Goal: Task Accomplishment & Management: Use online tool/utility

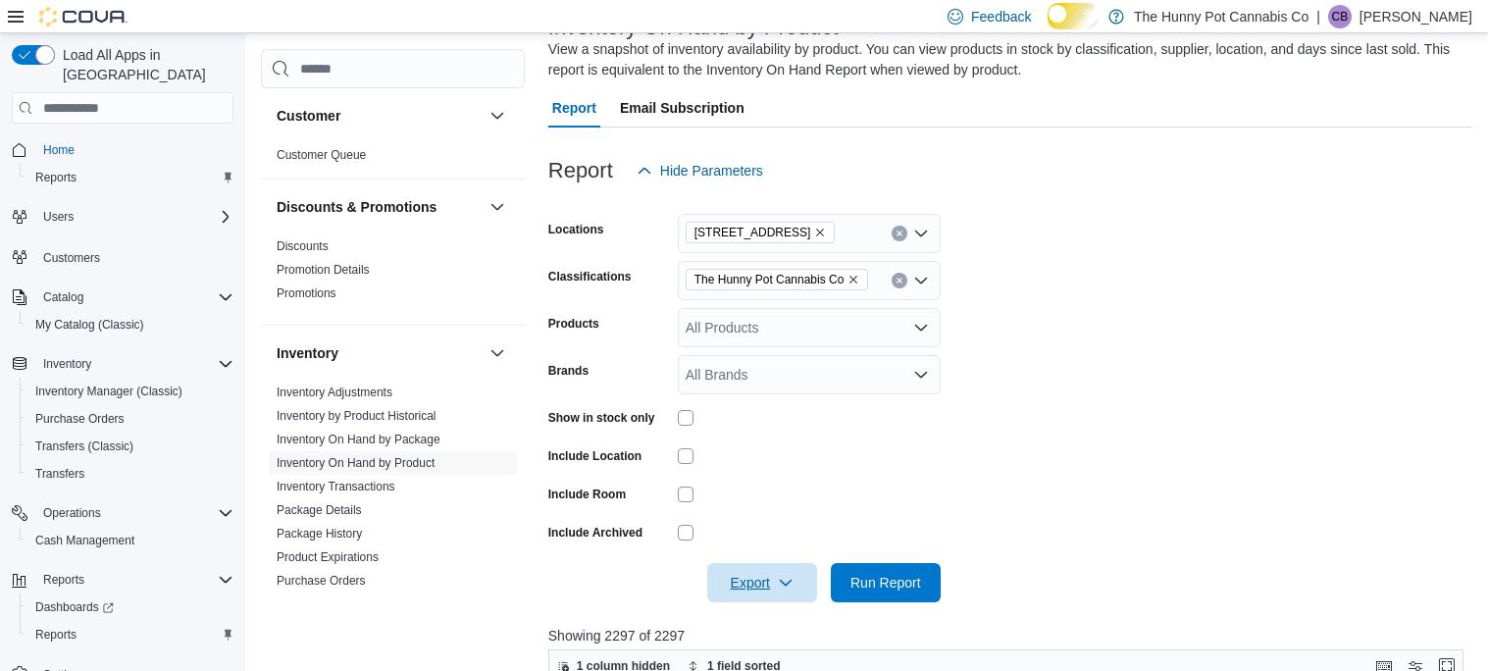
scroll to position [202, 0]
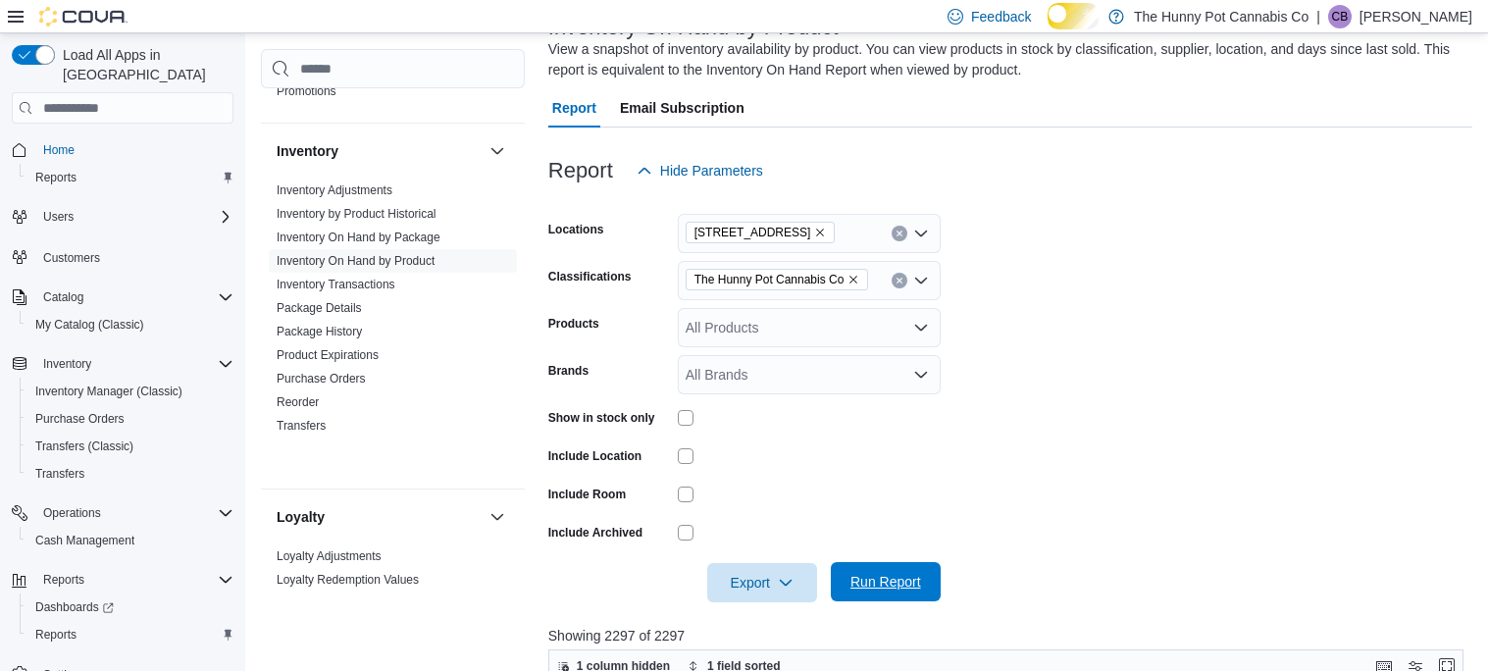
click at [873, 592] on span "Run Report" at bounding box center [885, 582] width 71 height 20
click at [738, 601] on span "Export" at bounding box center [762, 581] width 86 height 39
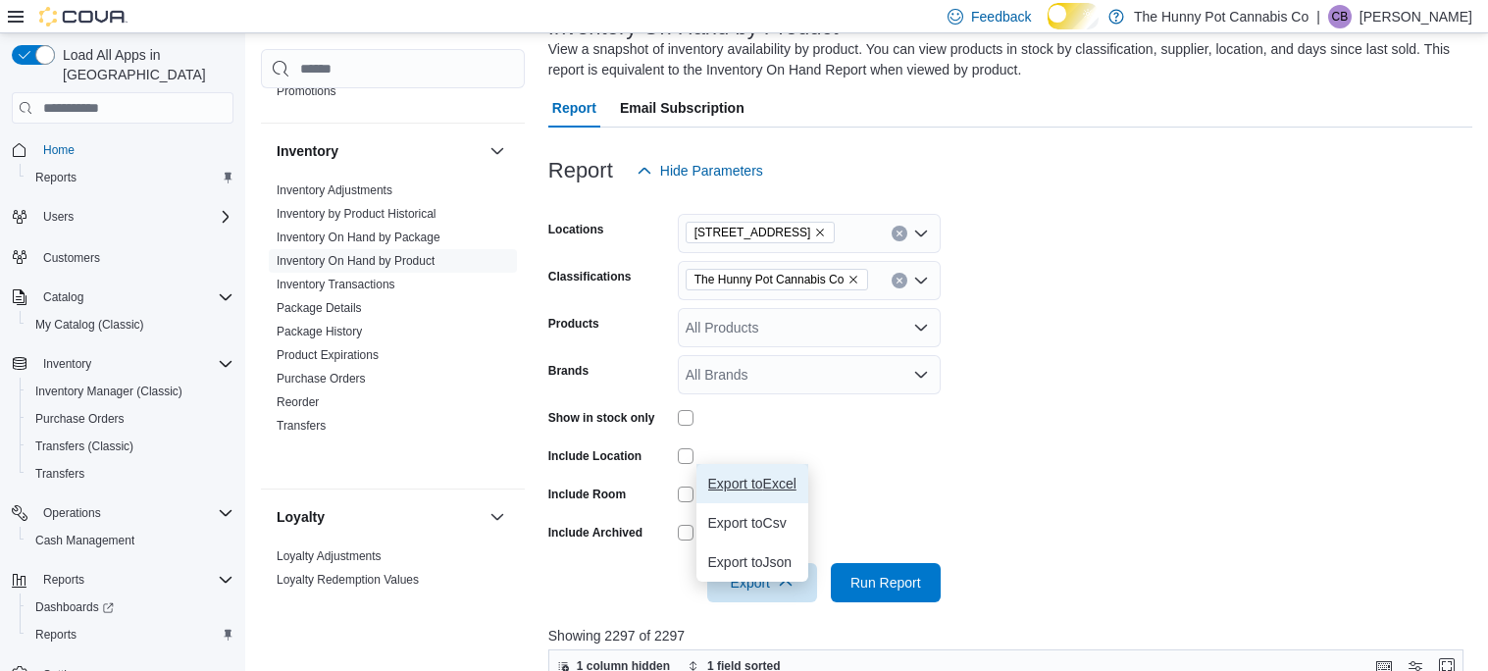
click at [797, 481] on span "Export to Excel" at bounding box center [752, 484] width 88 height 16
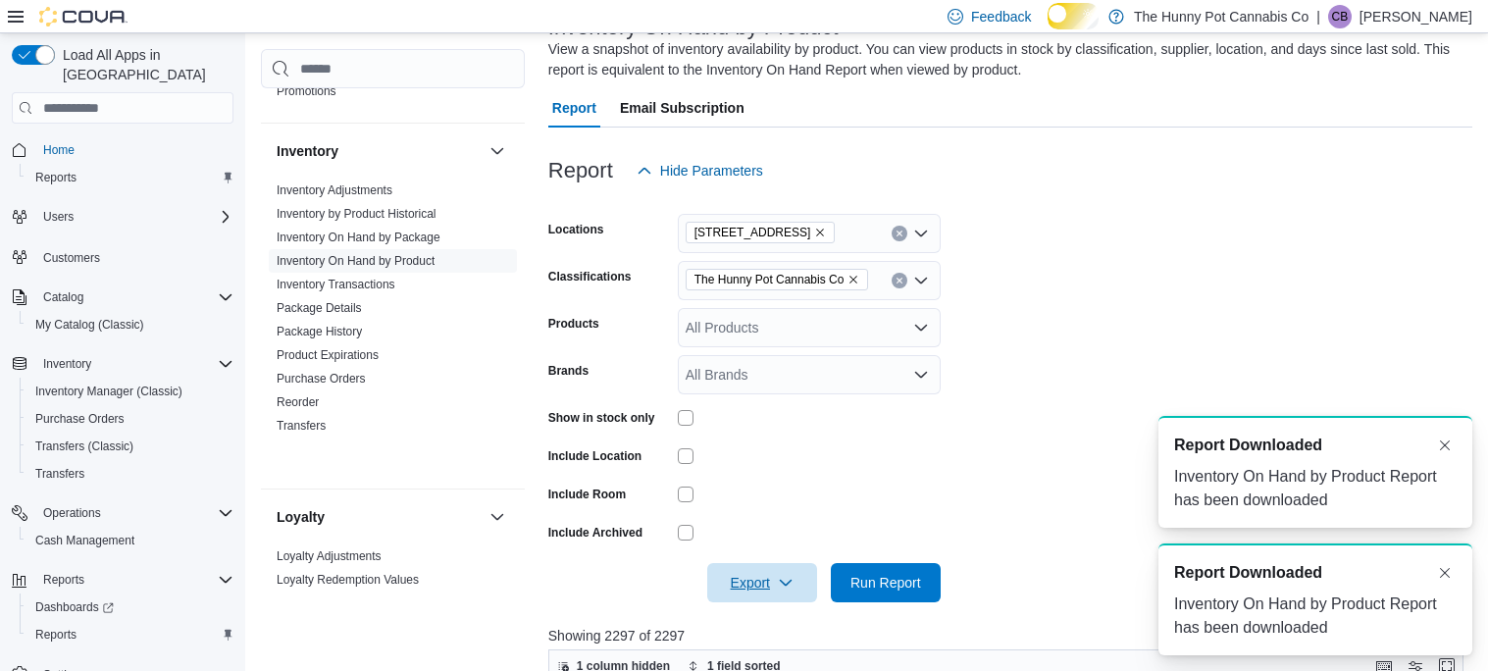
scroll to position [0, 0]
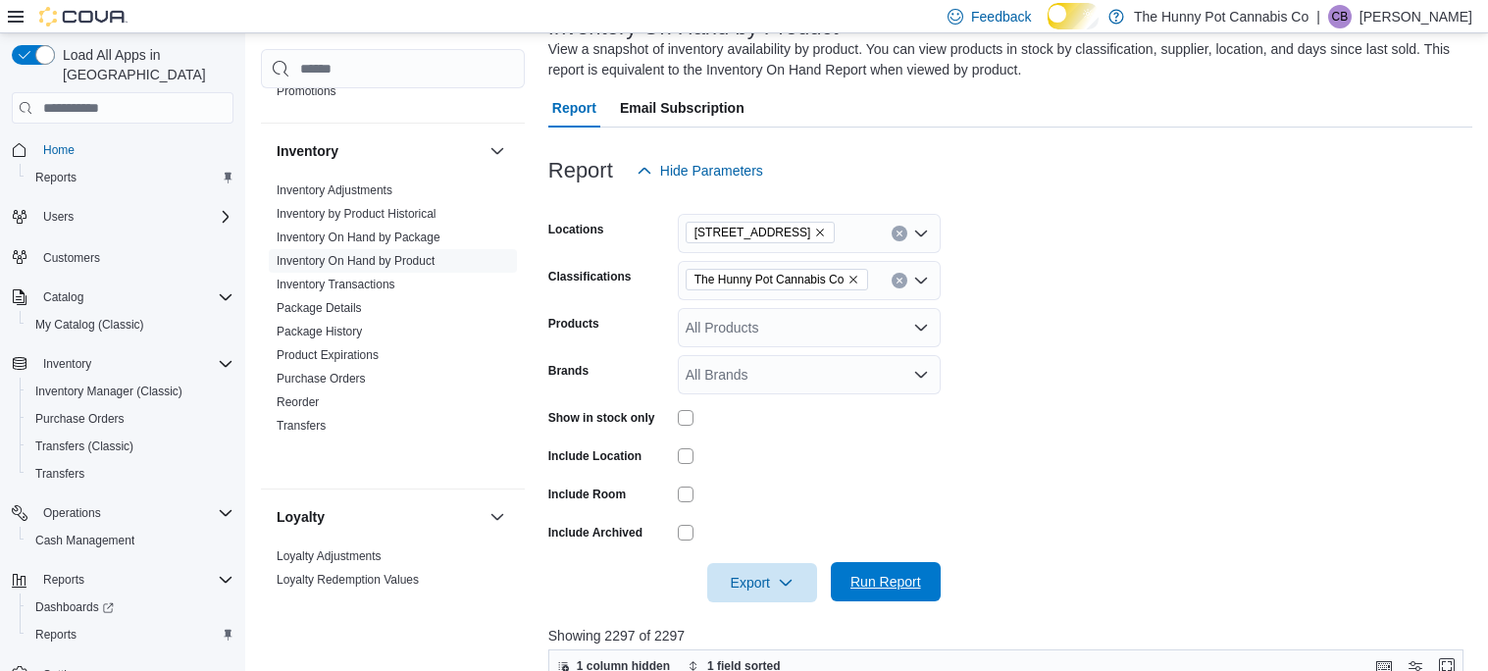
click at [897, 592] on span "Run Report" at bounding box center [885, 582] width 71 height 20
click at [134, 533] on span "Cash Management" at bounding box center [84, 541] width 99 height 16
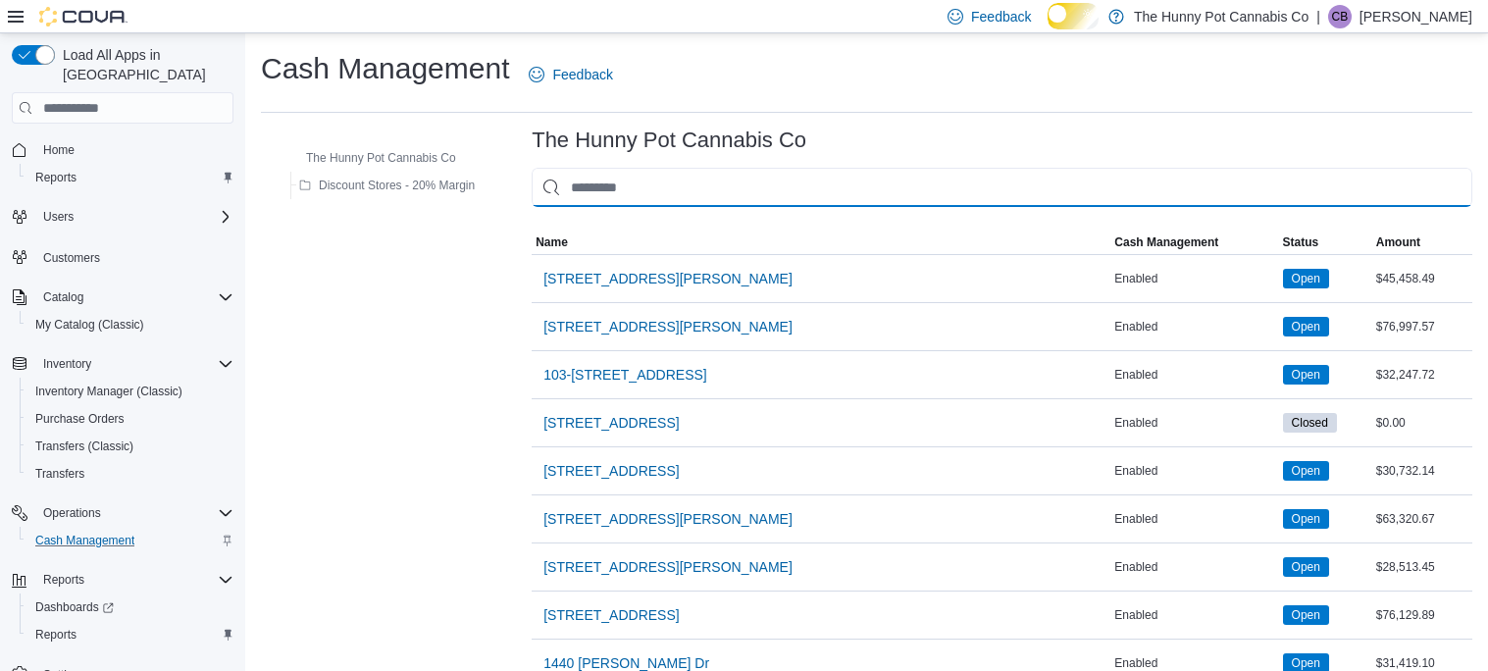
click at [631, 198] on input "This is a search bar. As you type, the results lower in the page will automatic…" at bounding box center [1002, 187] width 941 height 39
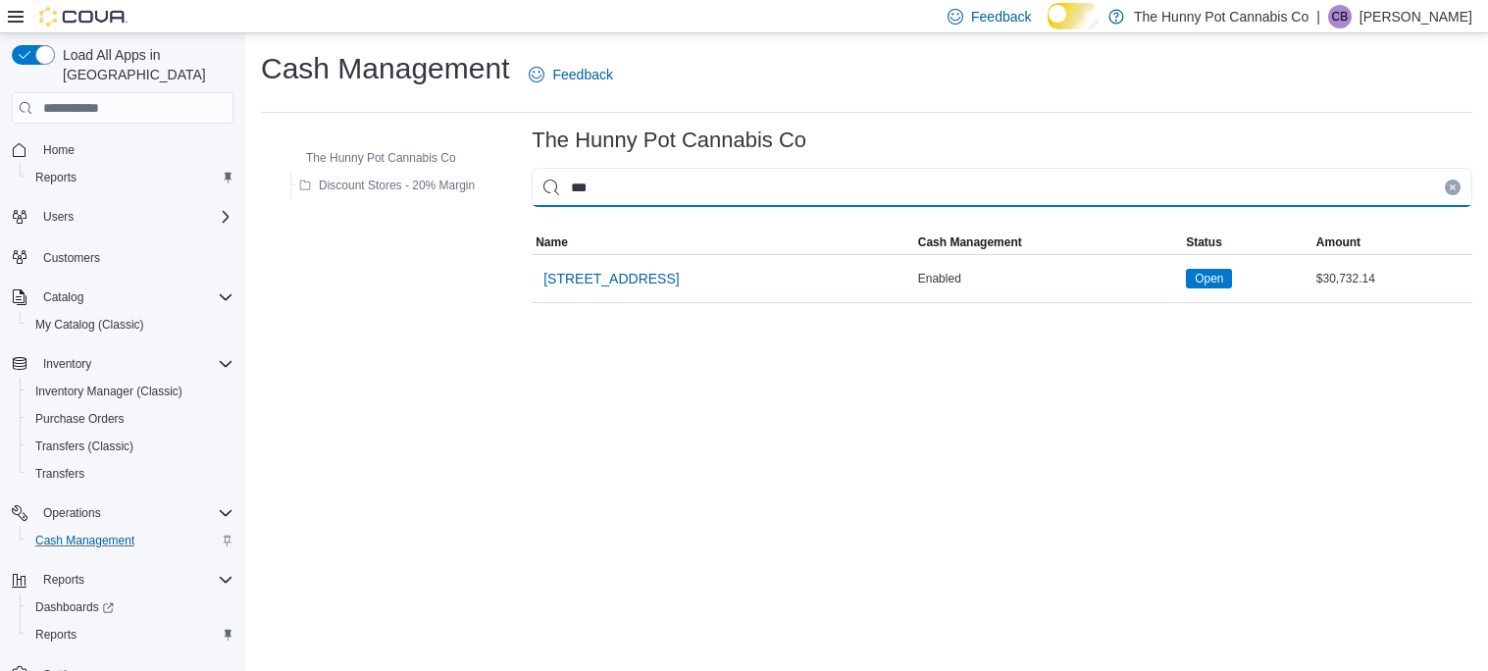
type input "****"
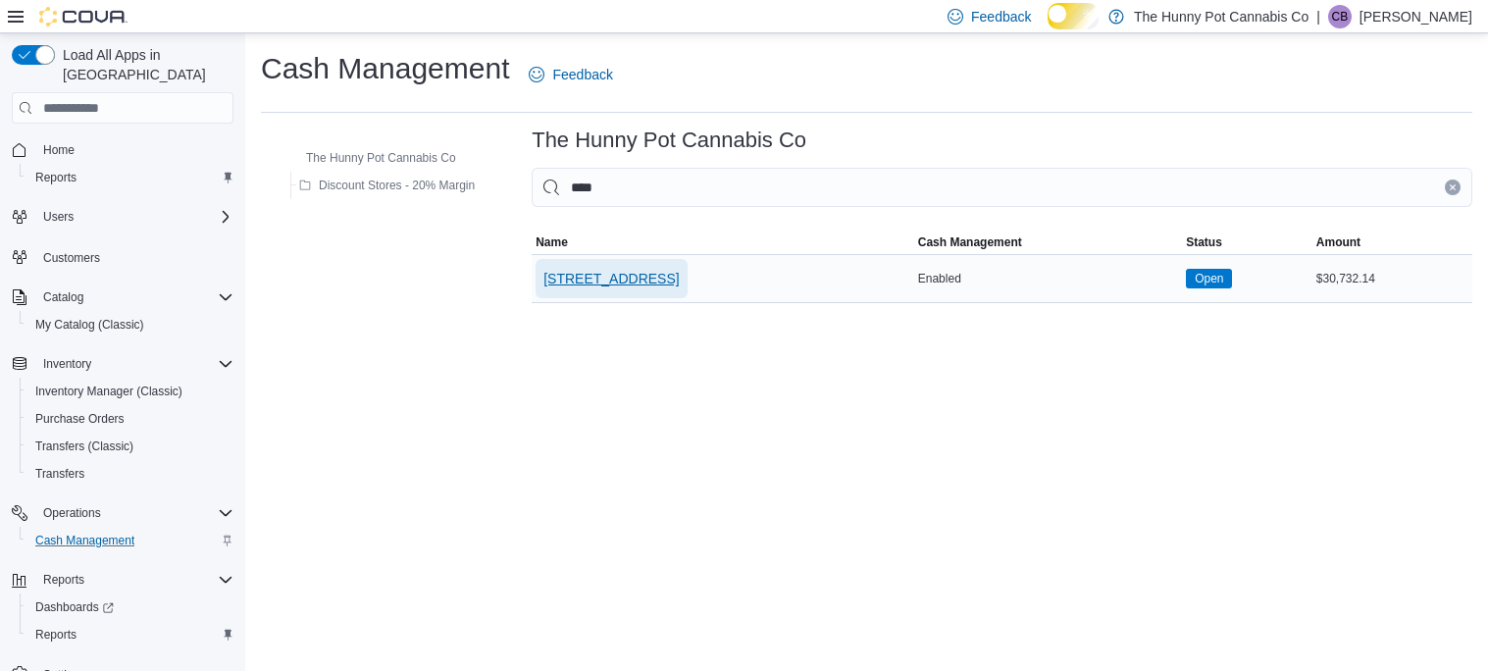
click at [657, 288] on span "[STREET_ADDRESS]" at bounding box center [610, 279] width 135 height 20
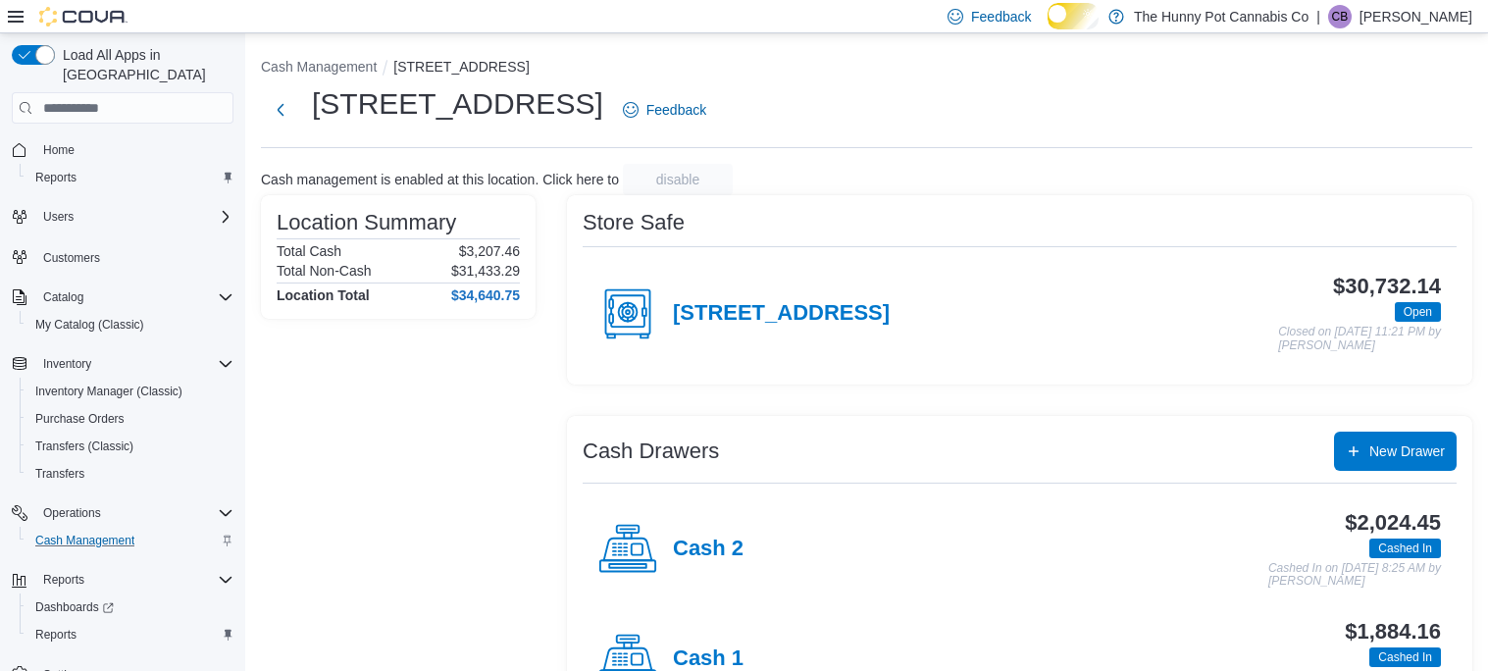
scroll to position [107, 0]
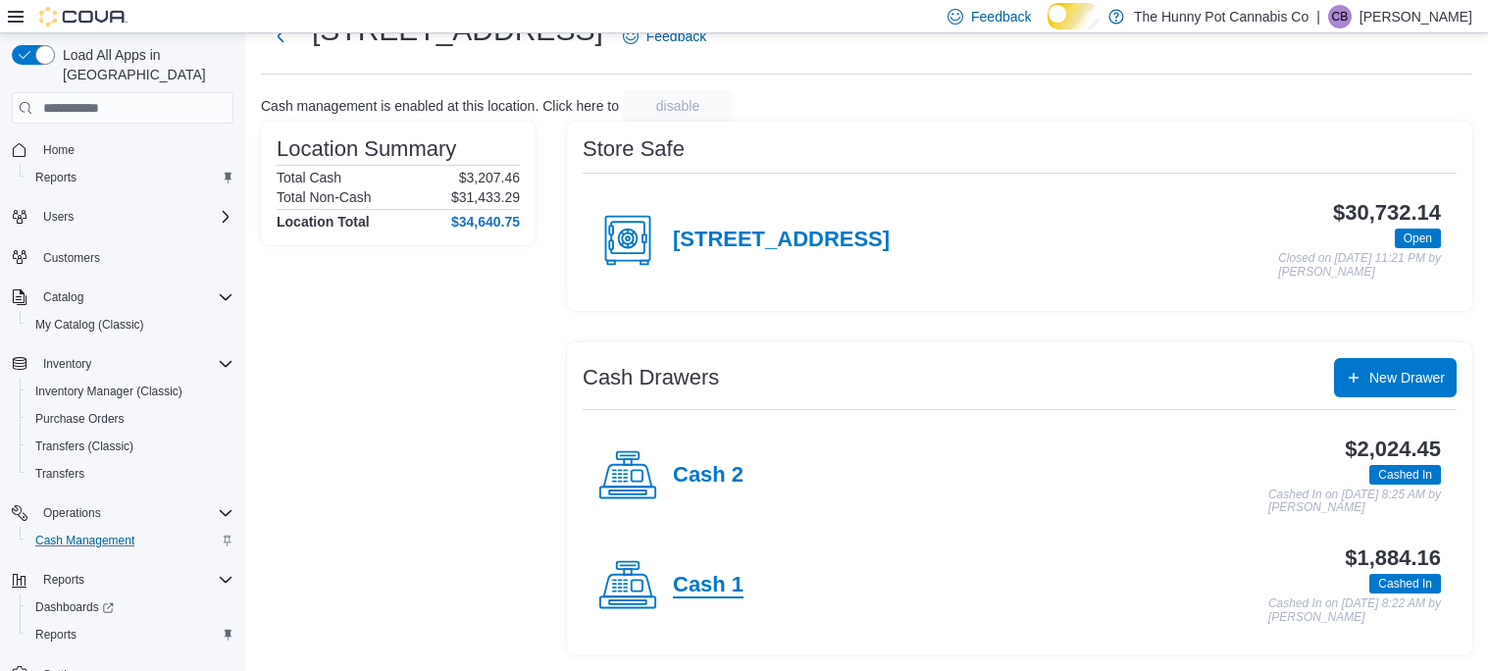
click at [725, 582] on h4 "Cash 1" at bounding box center [708, 586] width 71 height 26
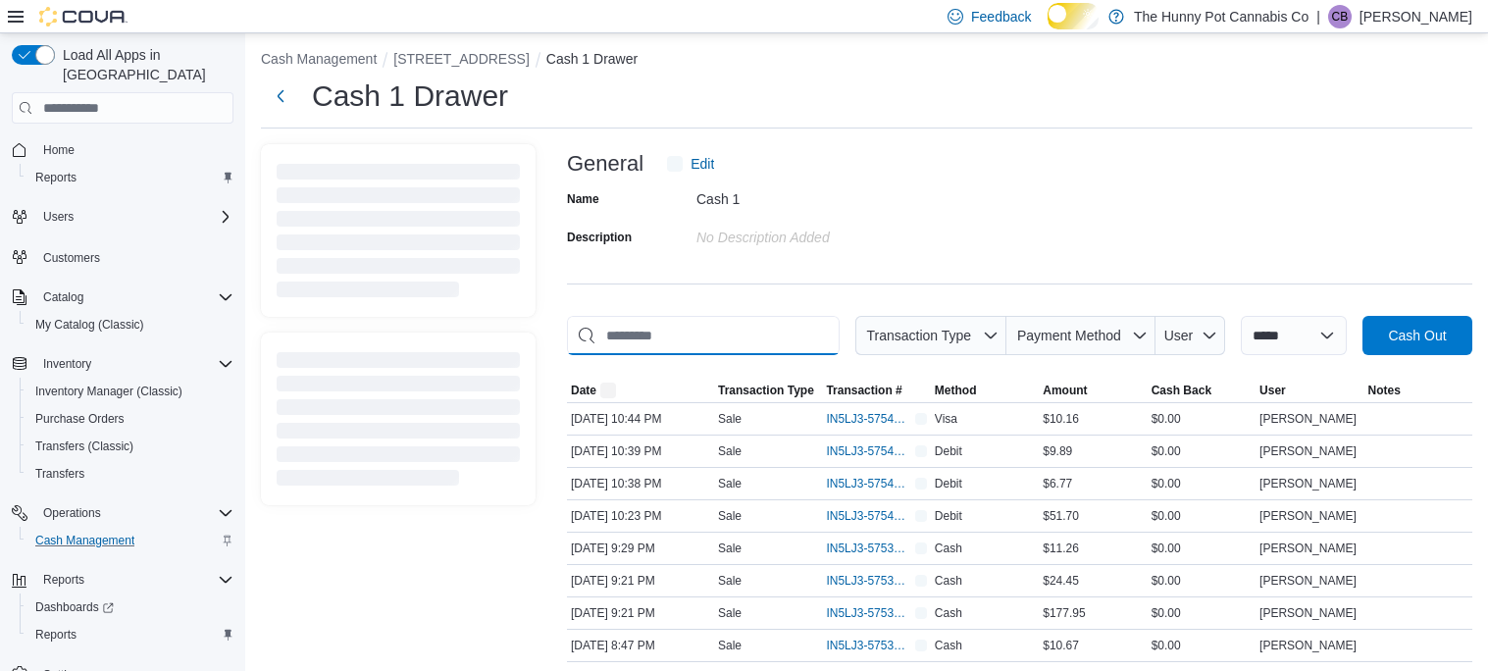
click at [713, 355] on input "This is a search bar. As you type, the results lower in the page will automatic…" at bounding box center [703, 335] width 273 height 39
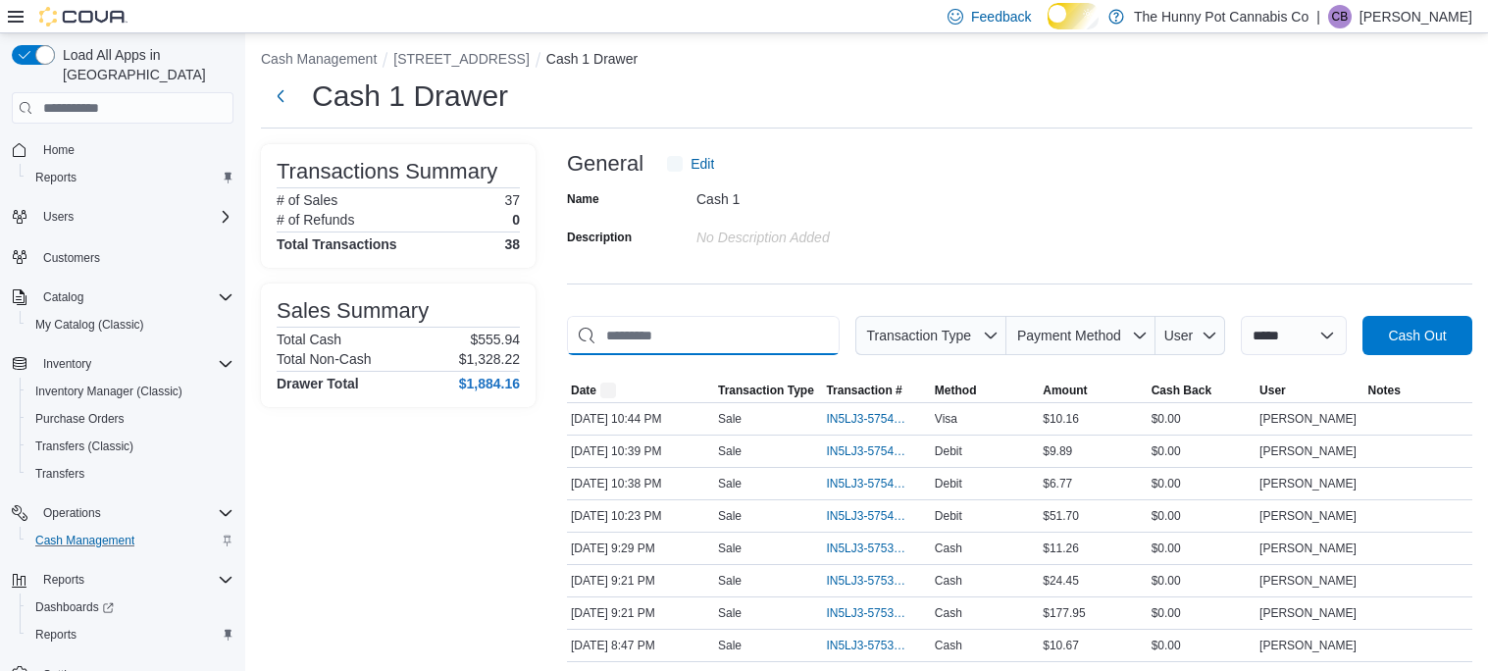
scroll to position [0, 0]
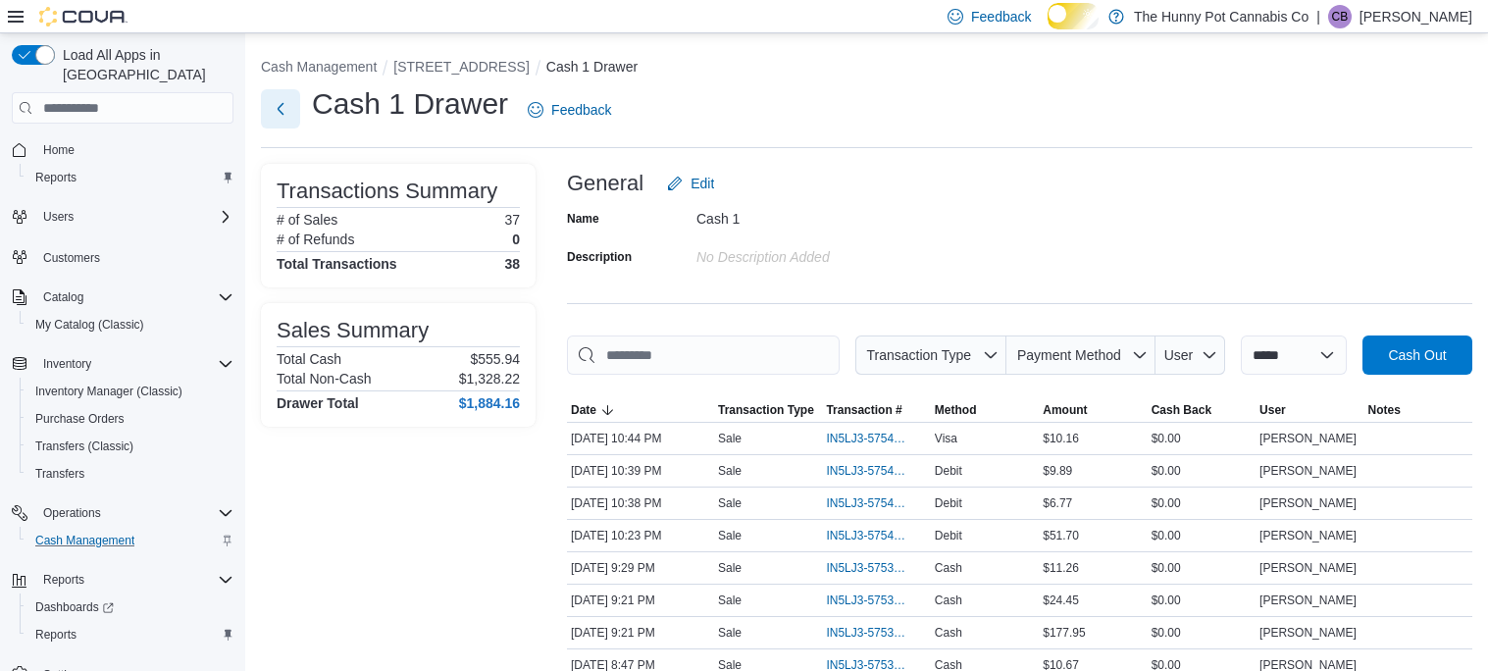
click at [285, 122] on button "Next" at bounding box center [280, 108] width 39 height 39
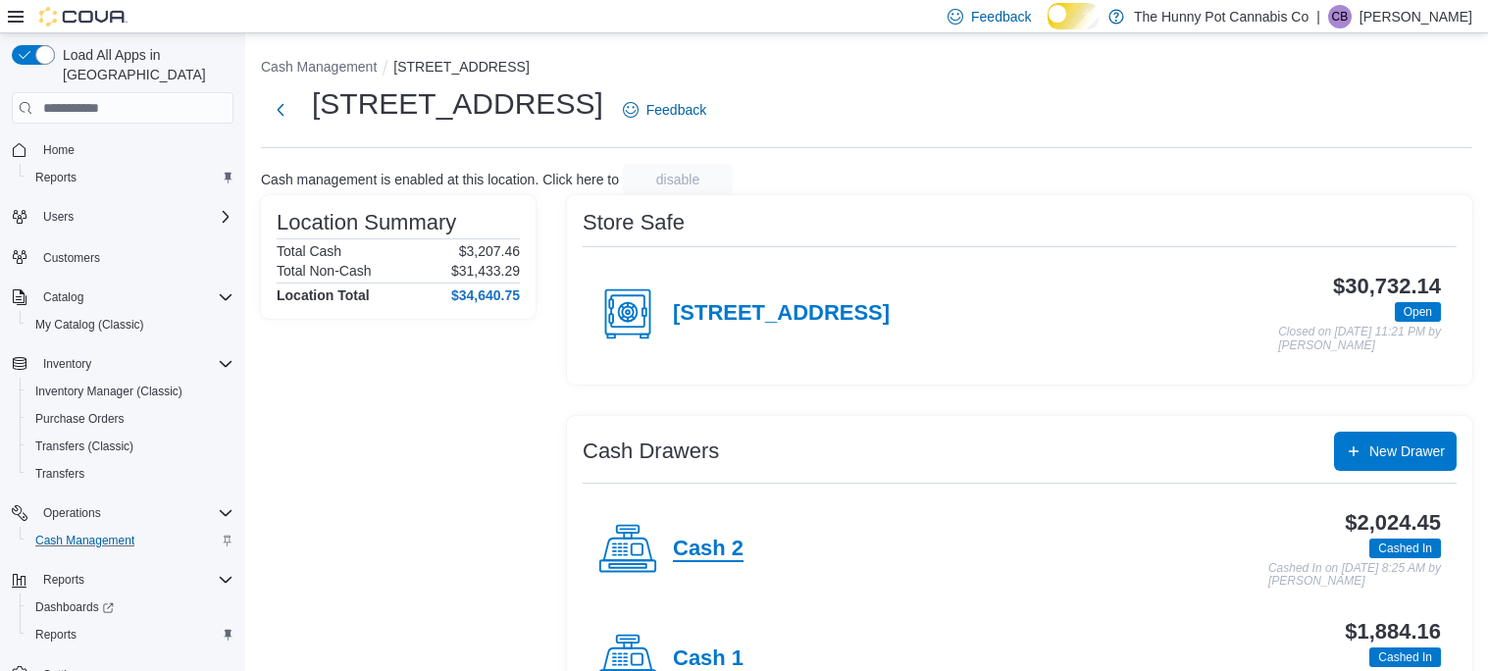
click at [720, 562] on h4 "Cash 2" at bounding box center [708, 550] width 71 height 26
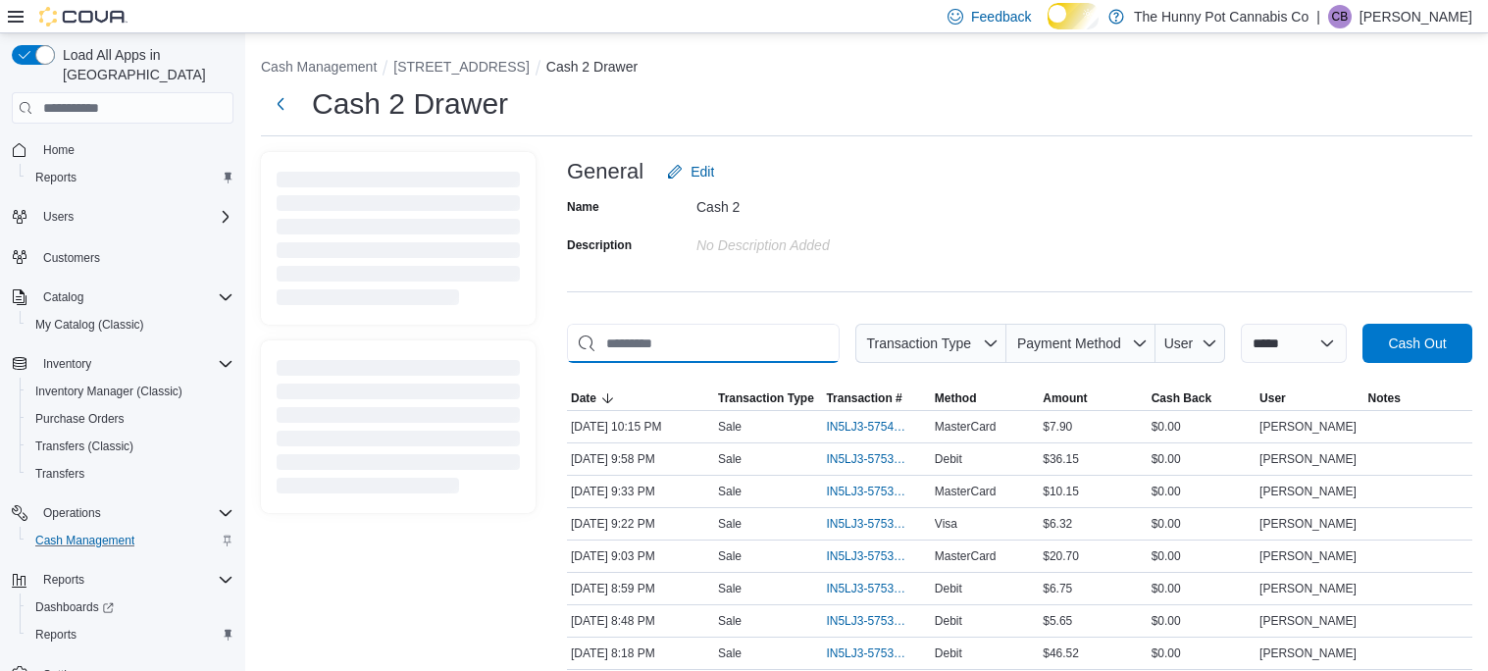
click at [695, 360] on input "This is a search bar. As you type, the results lower in the page will automatic…" at bounding box center [703, 343] width 273 height 39
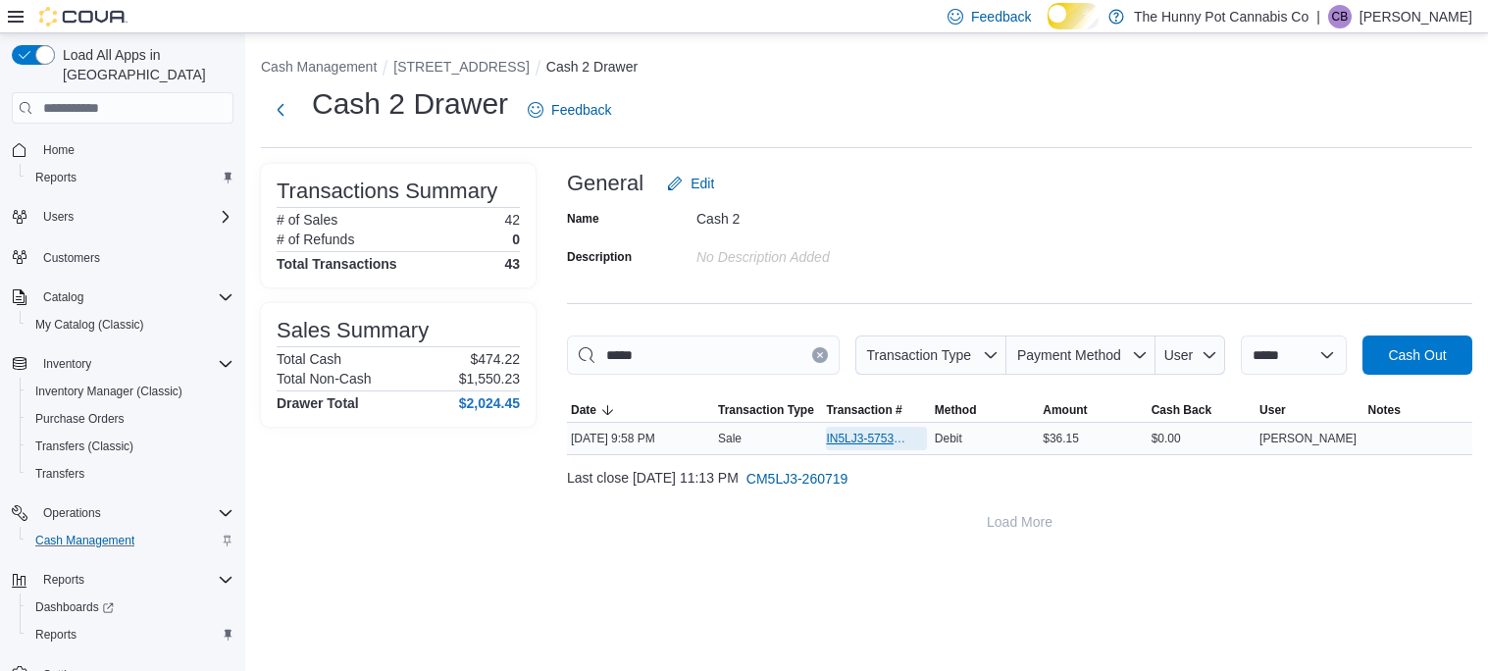
click at [843, 446] on span "IN5LJ3-5753906" at bounding box center [866, 439] width 80 height 16
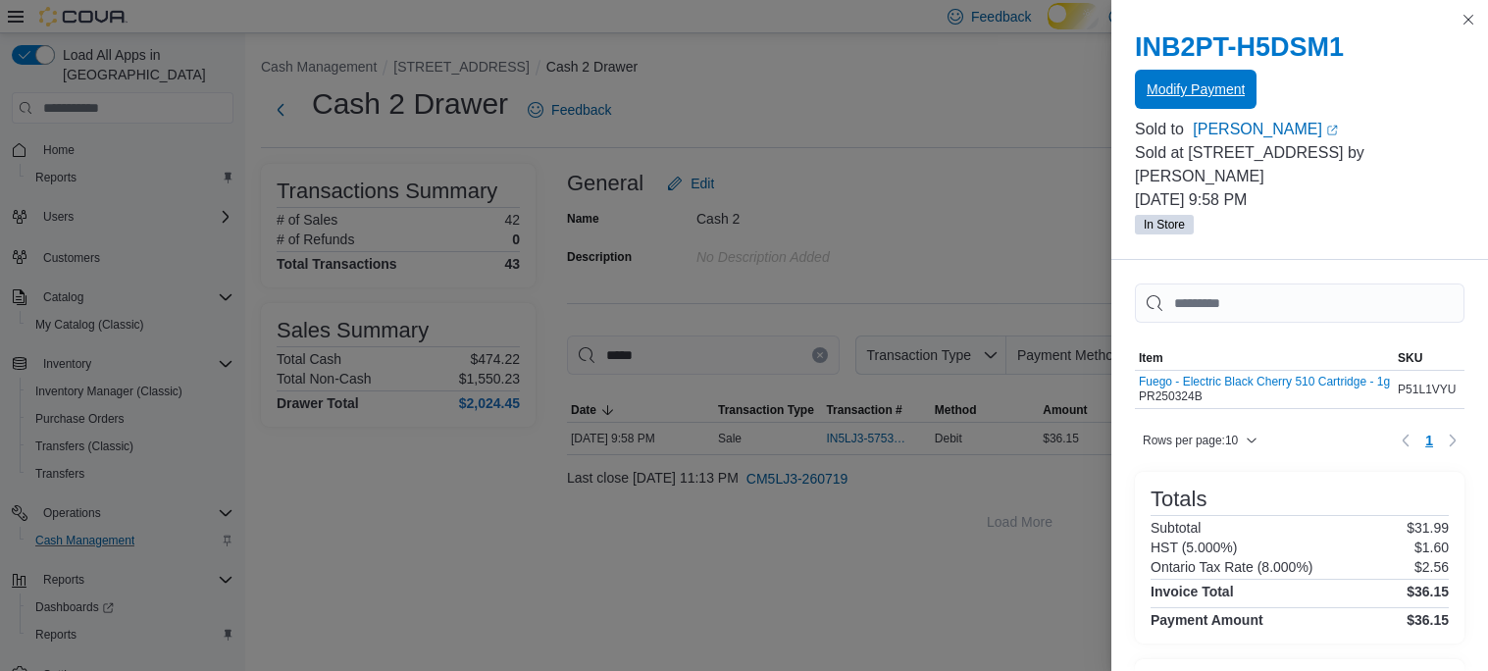
click at [1243, 99] on span "Modify Payment" at bounding box center [1196, 89] width 98 height 20
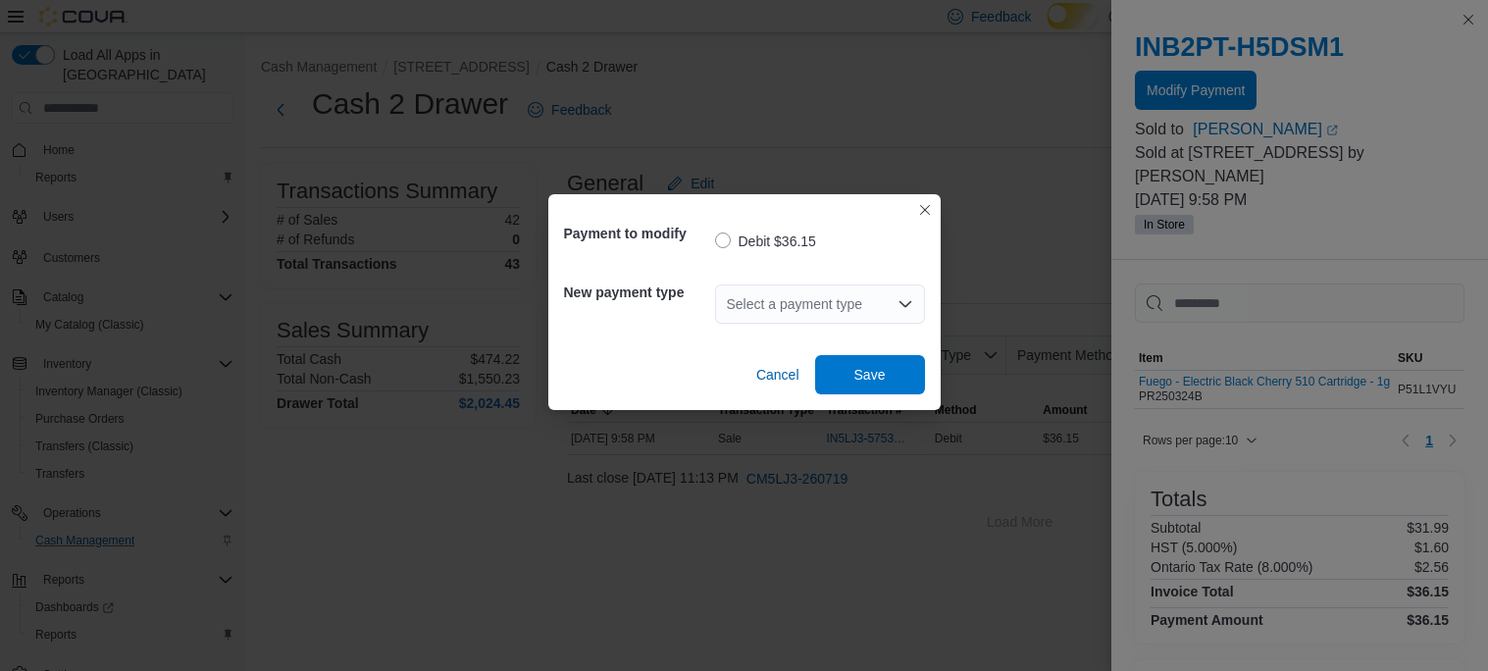
click at [803, 307] on div "Select a payment type" at bounding box center [820, 303] width 210 height 39
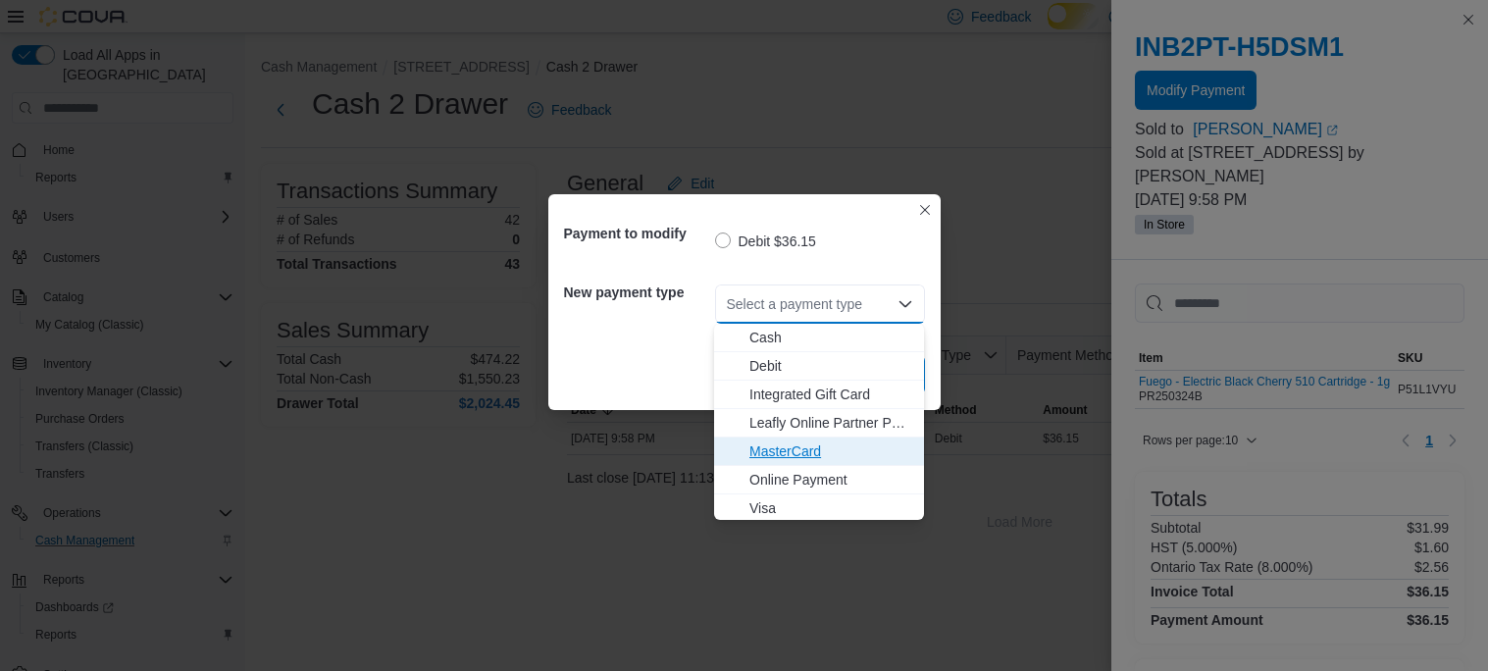
click at [800, 454] on span "MasterCard" at bounding box center [830, 451] width 163 height 20
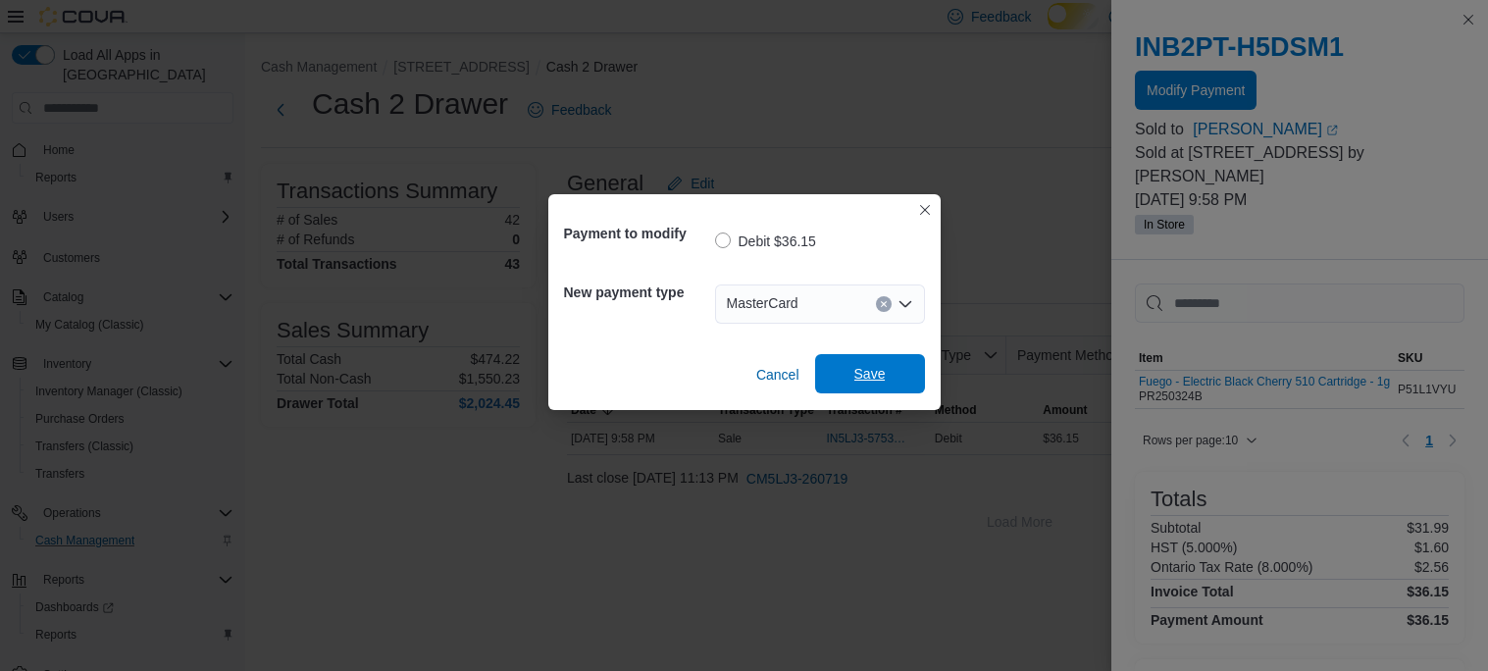
click at [864, 381] on span "Save" at bounding box center [869, 374] width 31 height 20
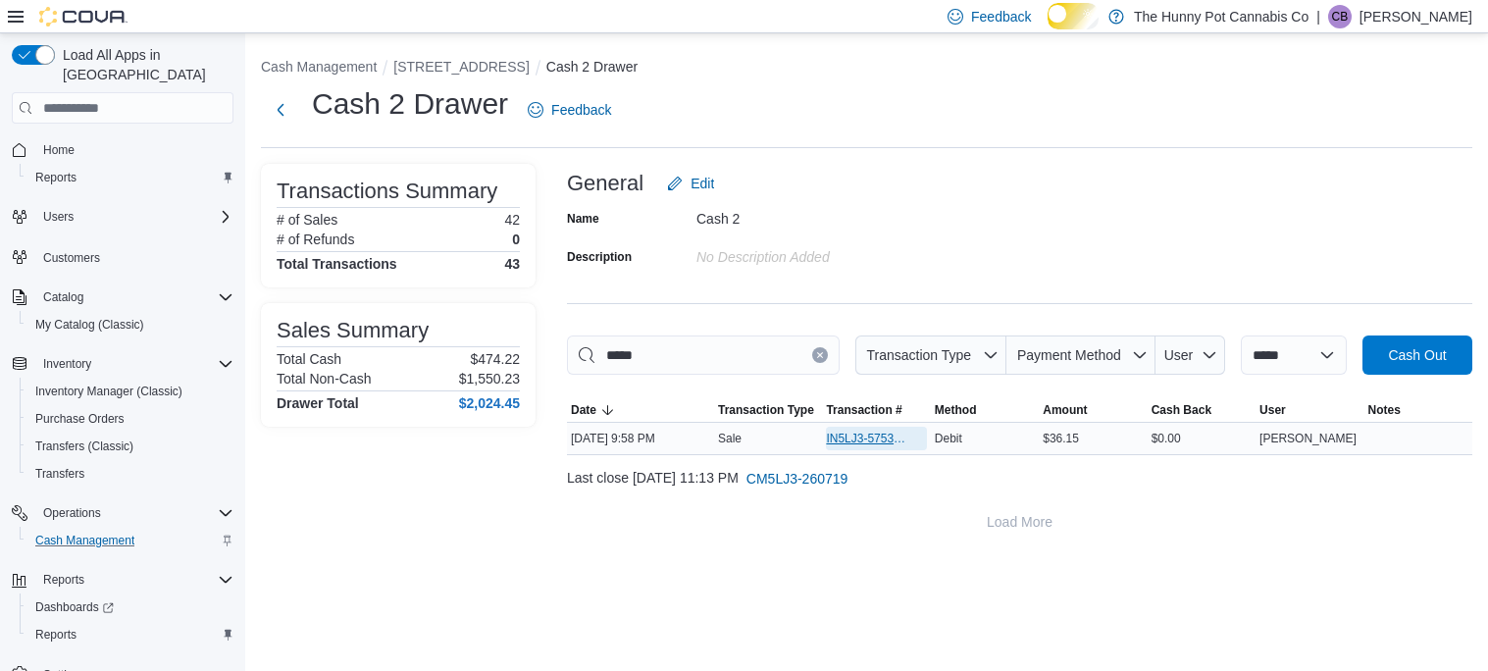
click at [854, 446] on span "IN5LJ3-5753906" at bounding box center [866, 439] width 80 height 16
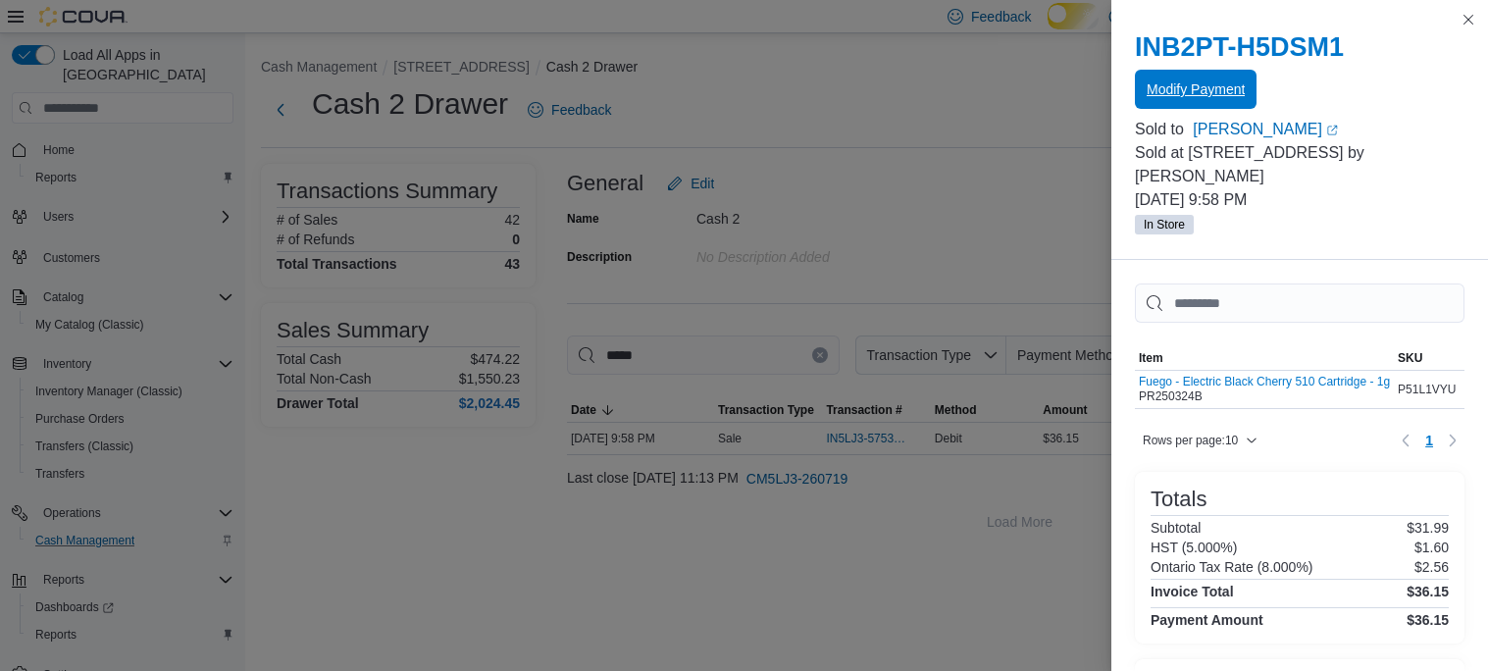
click at [1217, 99] on span "Modify Payment" at bounding box center [1196, 89] width 98 height 20
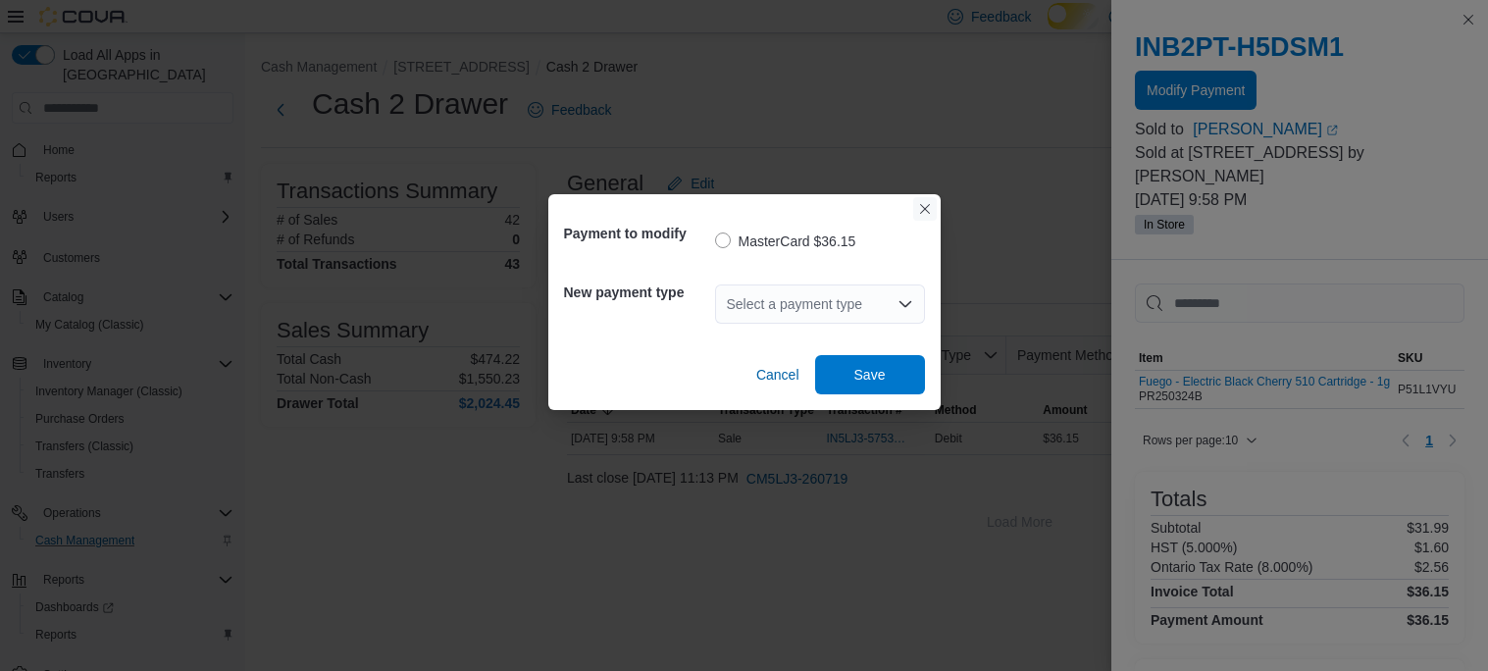
click at [924, 205] on button "Closes this modal window" at bounding box center [925, 209] width 24 height 24
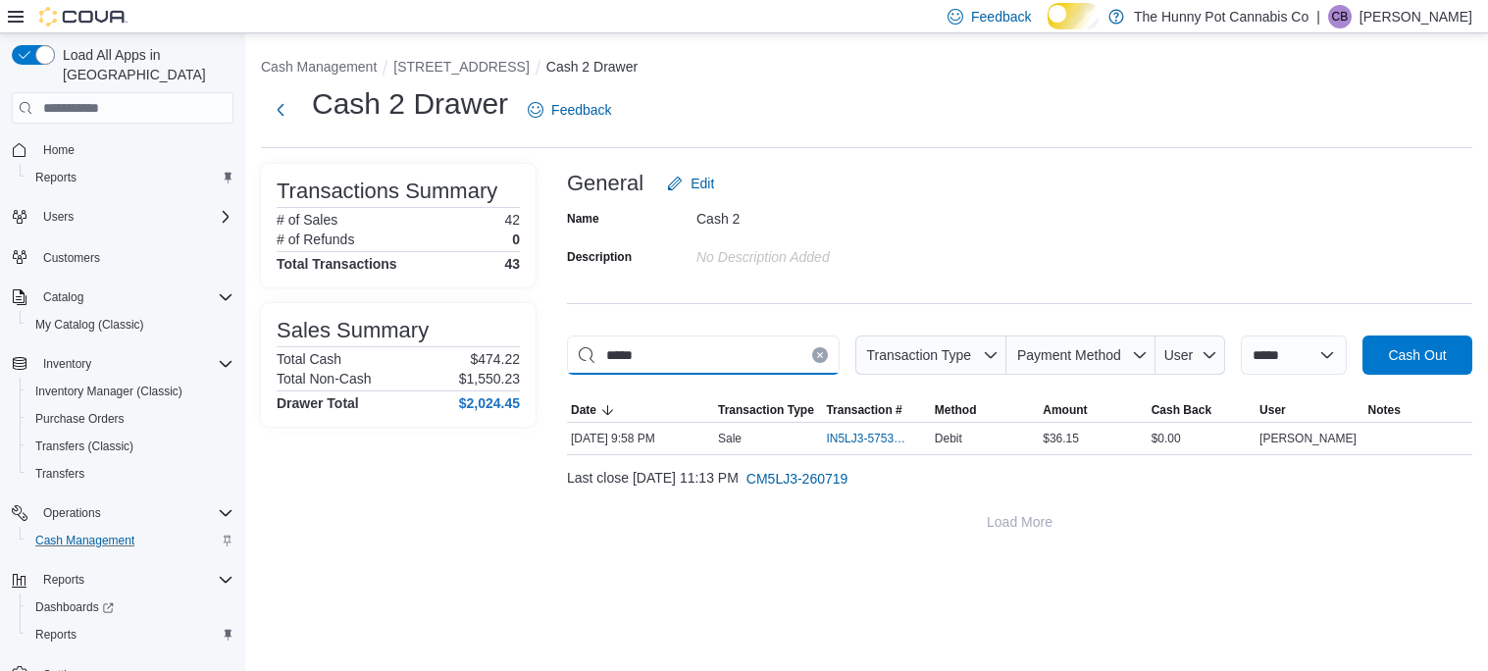
click at [832, 361] on input "*****" at bounding box center [703, 354] width 273 height 39
type input "*"
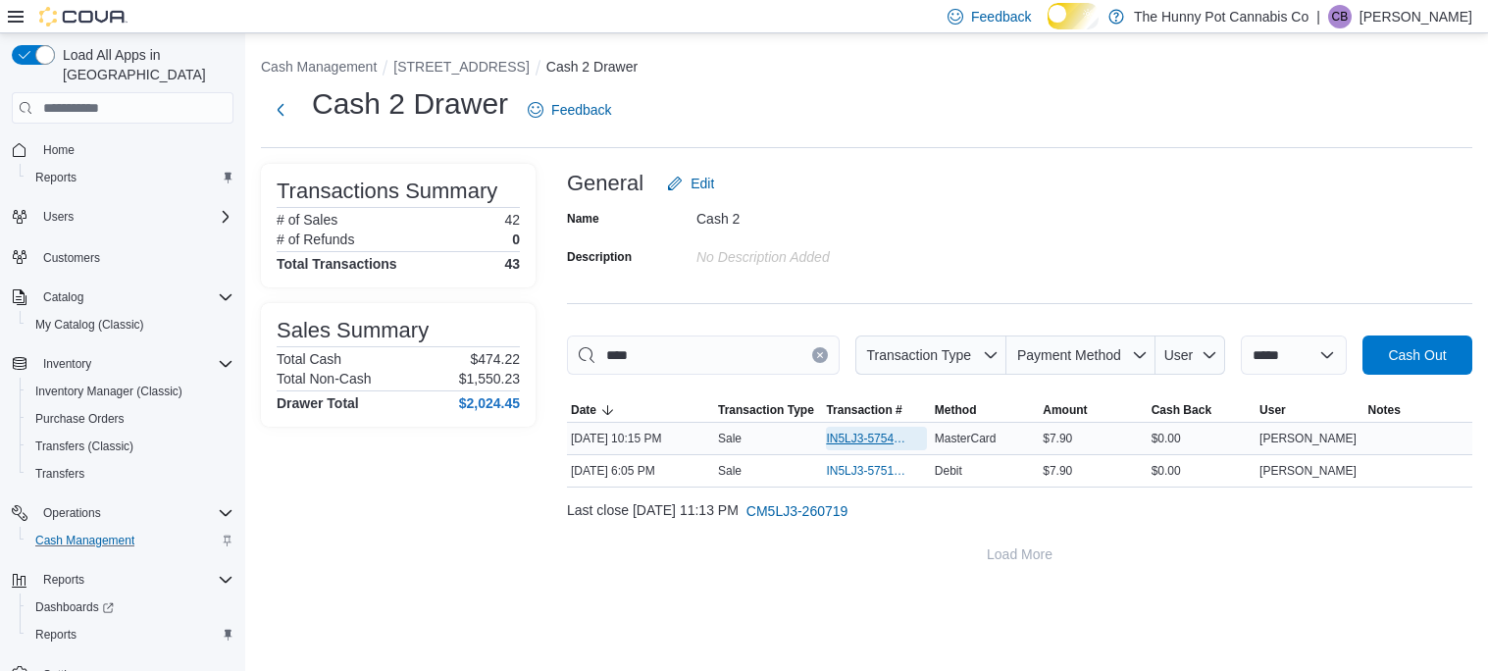
click at [867, 446] on span "IN5LJ3-5754053" at bounding box center [866, 439] width 80 height 16
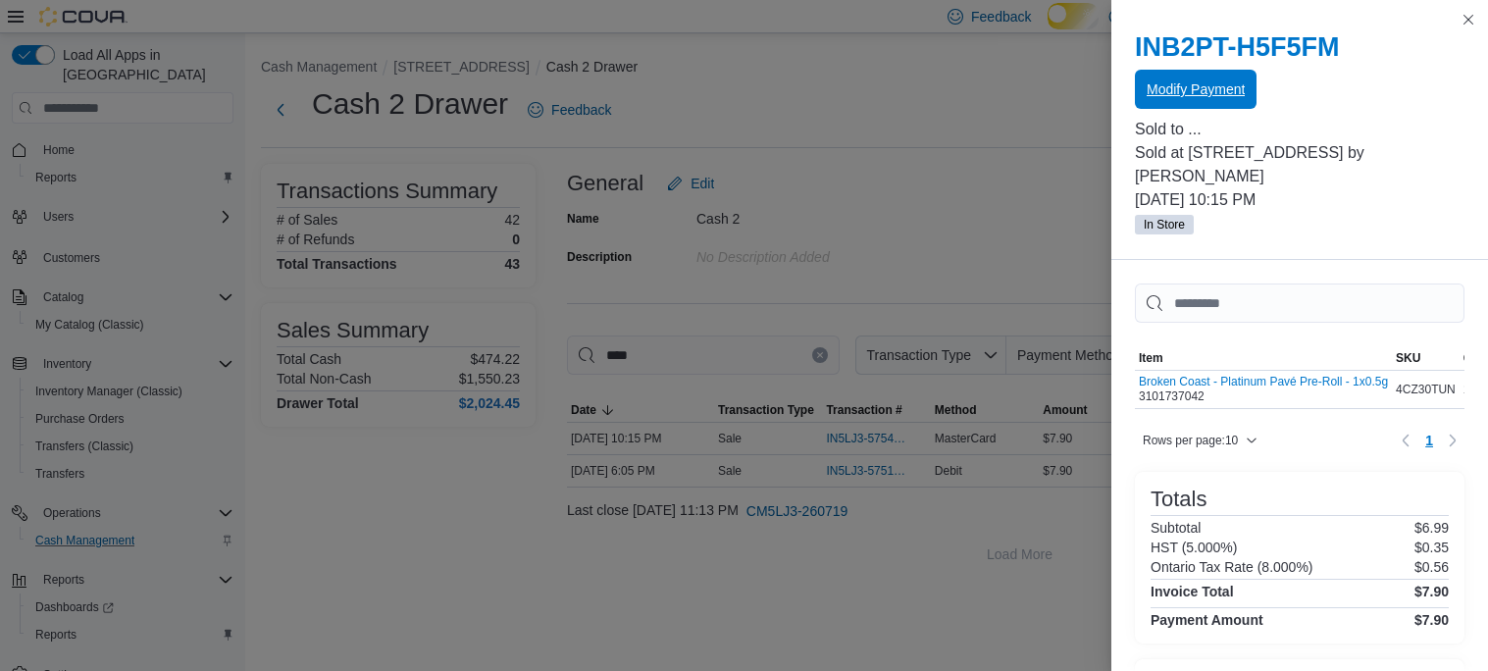
click at [1211, 99] on span "Modify Payment" at bounding box center [1196, 89] width 98 height 20
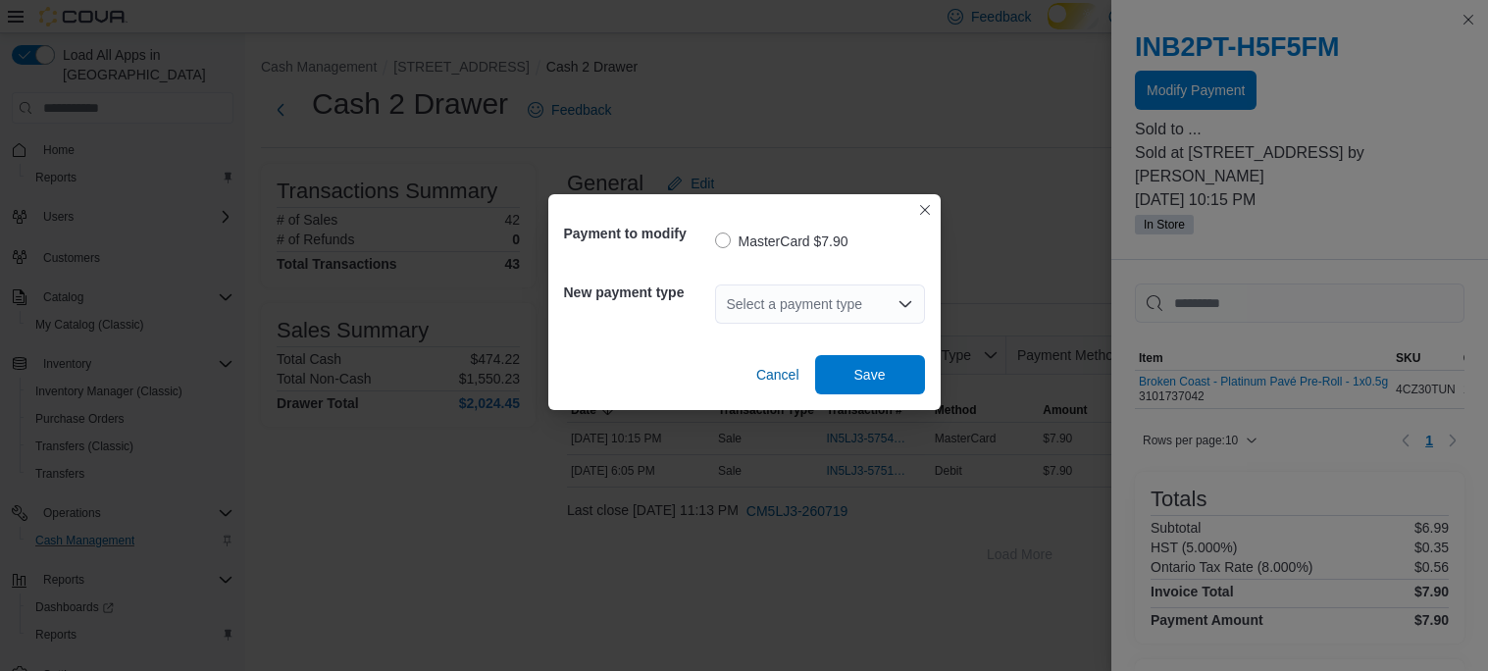
click at [820, 301] on div "Select a payment type" at bounding box center [820, 303] width 210 height 39
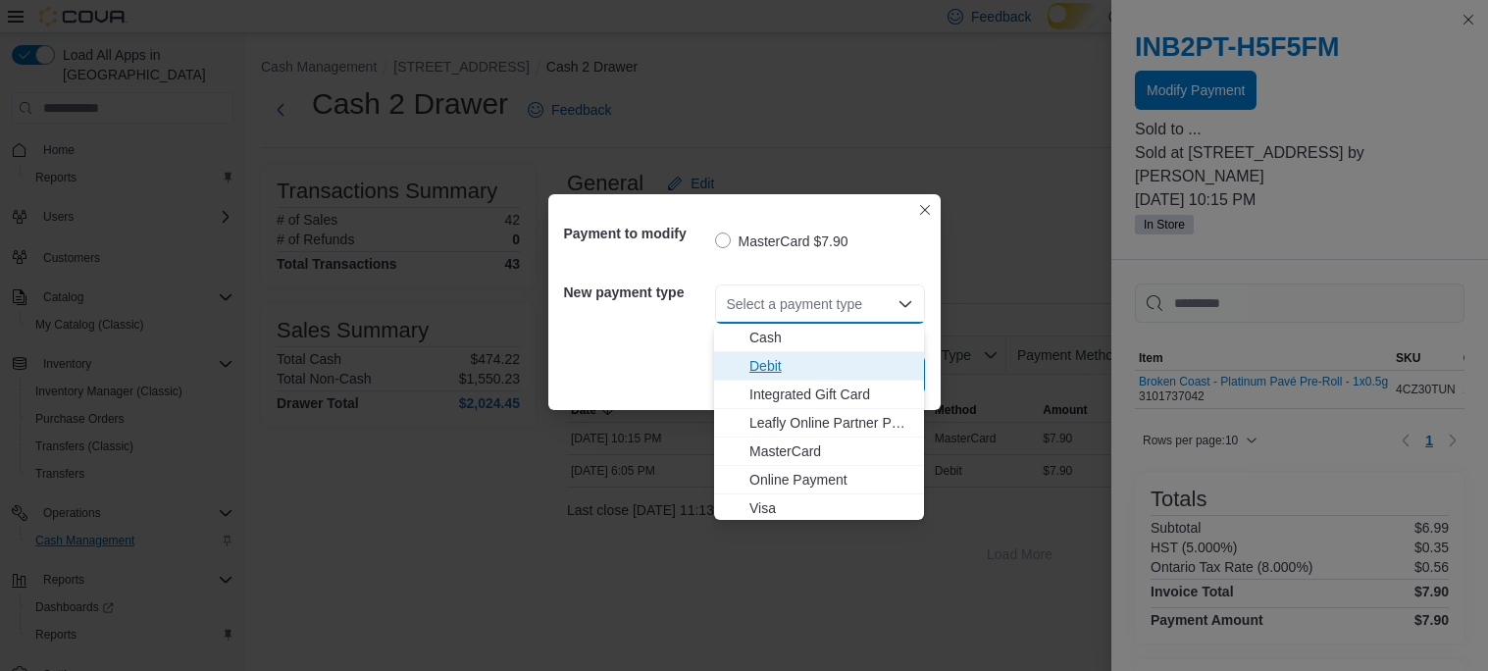
click at [793, 364] on span "Debit" at bounding box center [830, 366] width 163 height 20
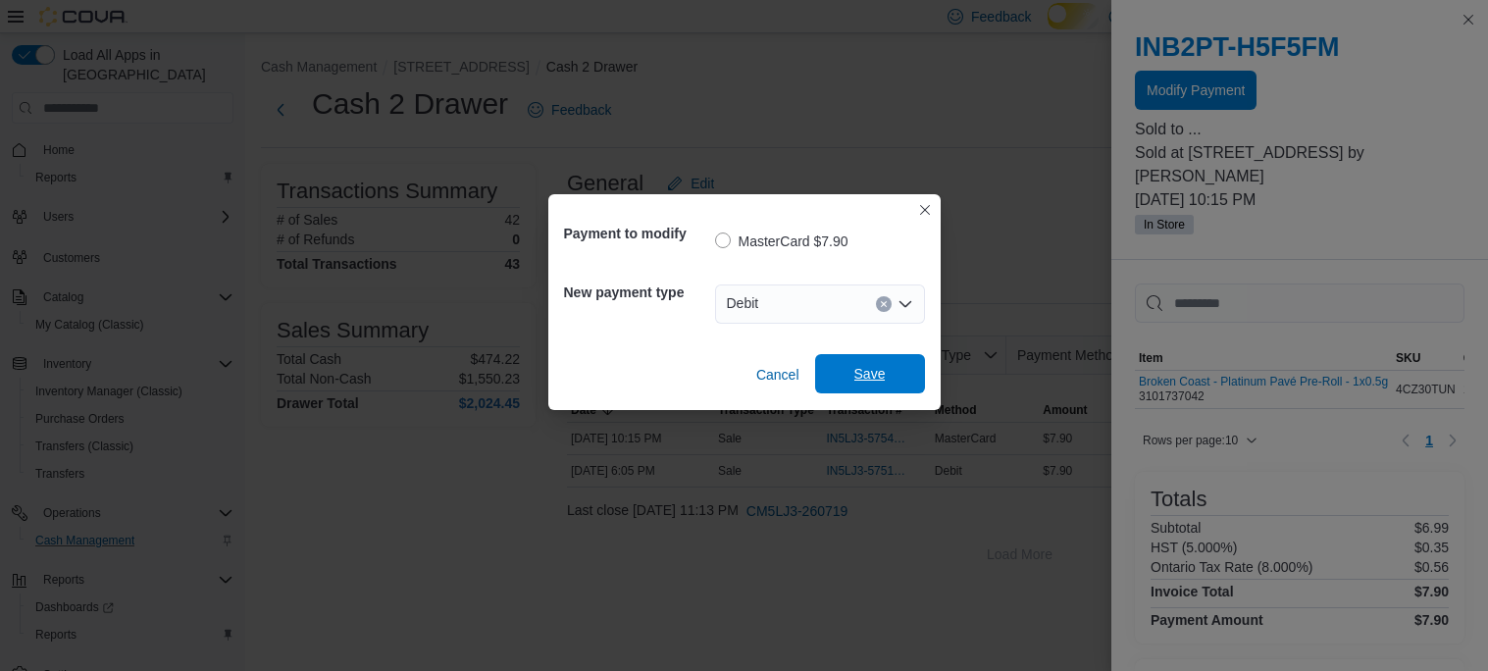
click at [866, 373] on span "Save" at bounding box center [869, 374] width 31 height 20
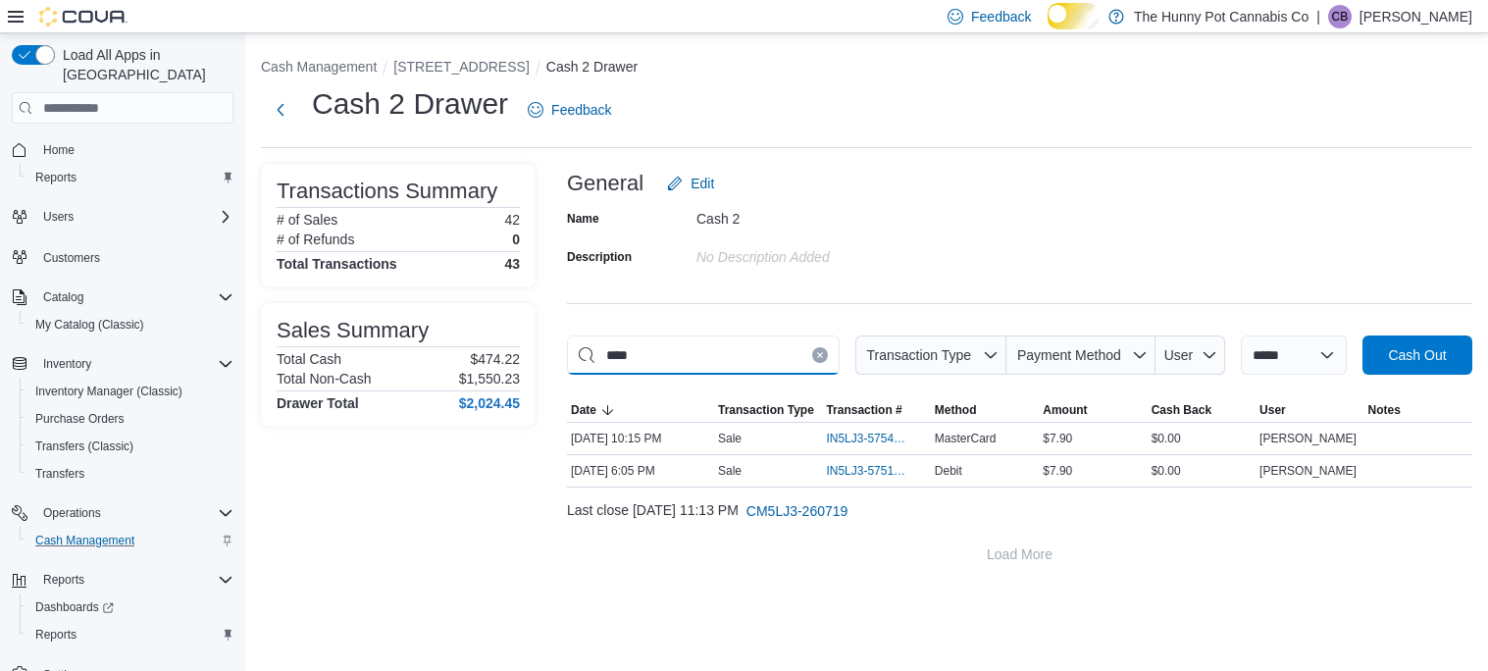
click at [830, 368] on input "****" at bounding box center [703, 354] width 273 height 39
type input "*"
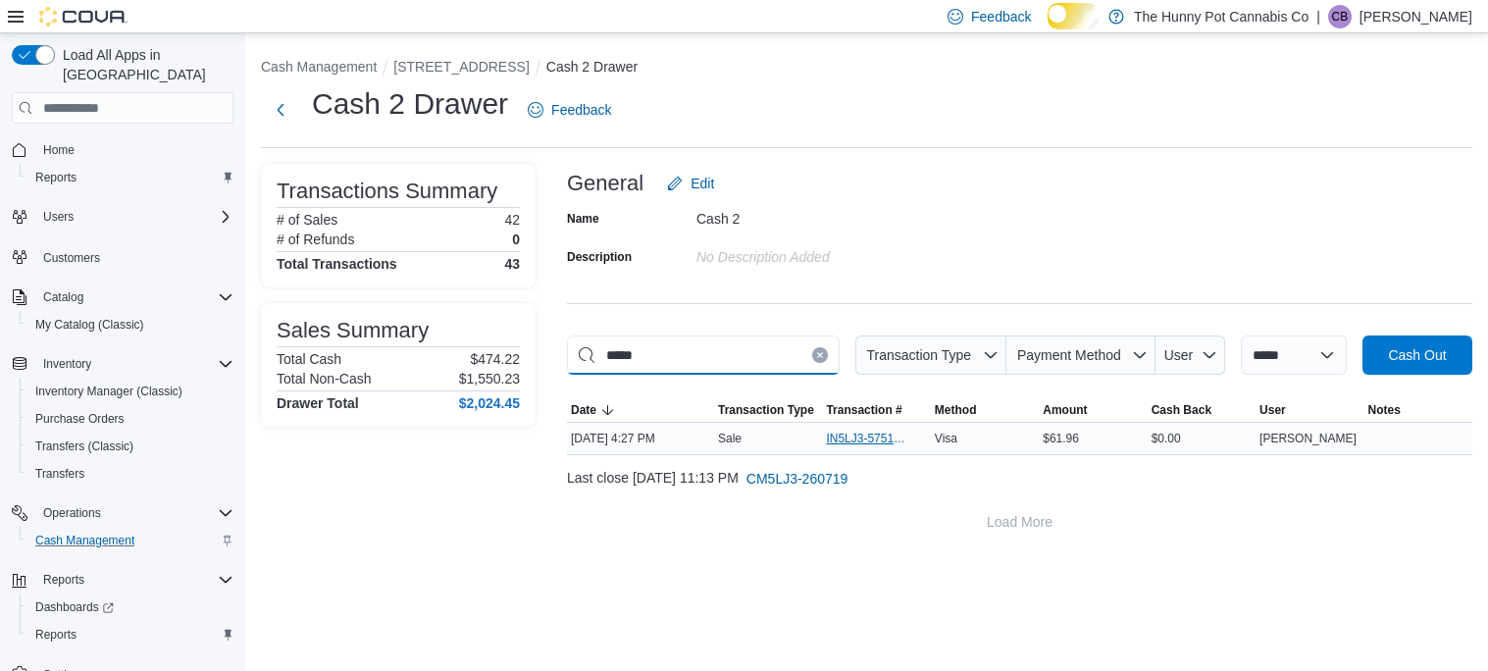
type input "*****"
click at [868, 446] on span "IN5LJ3-5751199" at bounding box center [866, 439] width 80 height 16
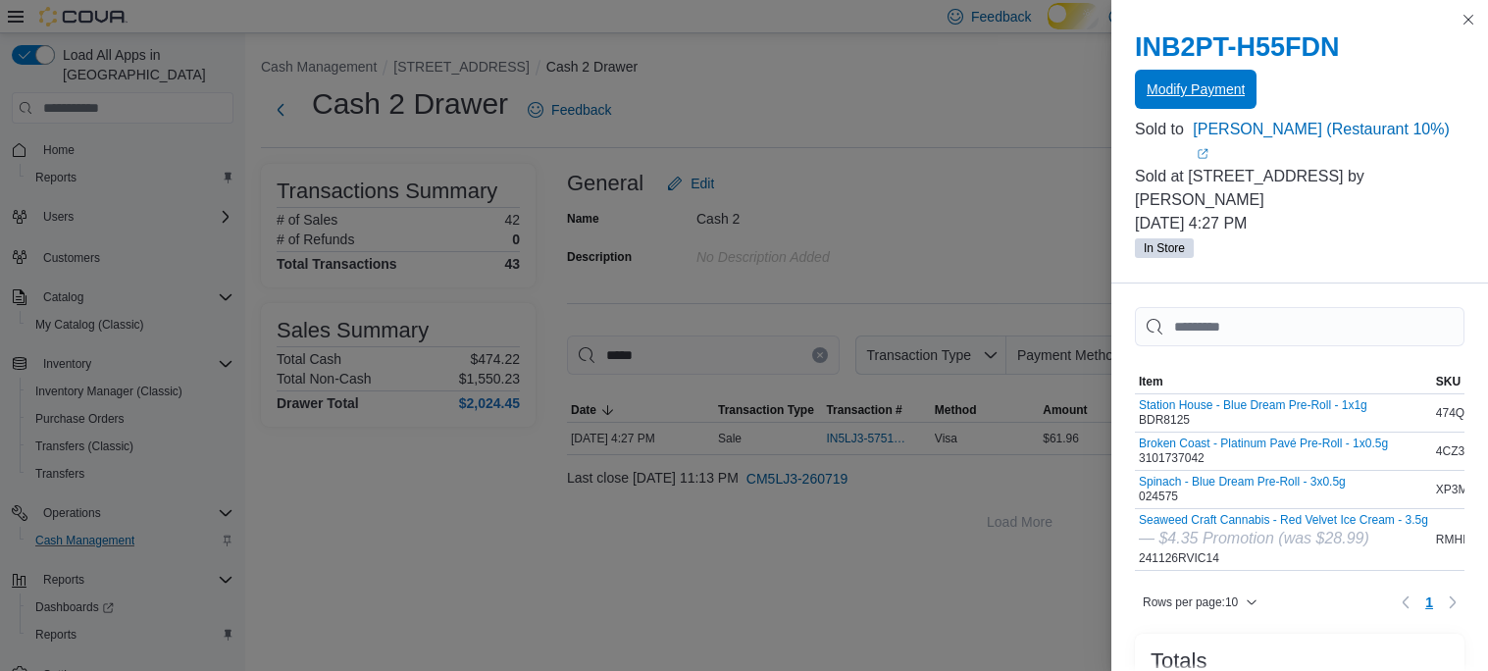
click at [1239, 99] on span "Modify Payment" at bounding box center [1196, 89] width 98 height 20
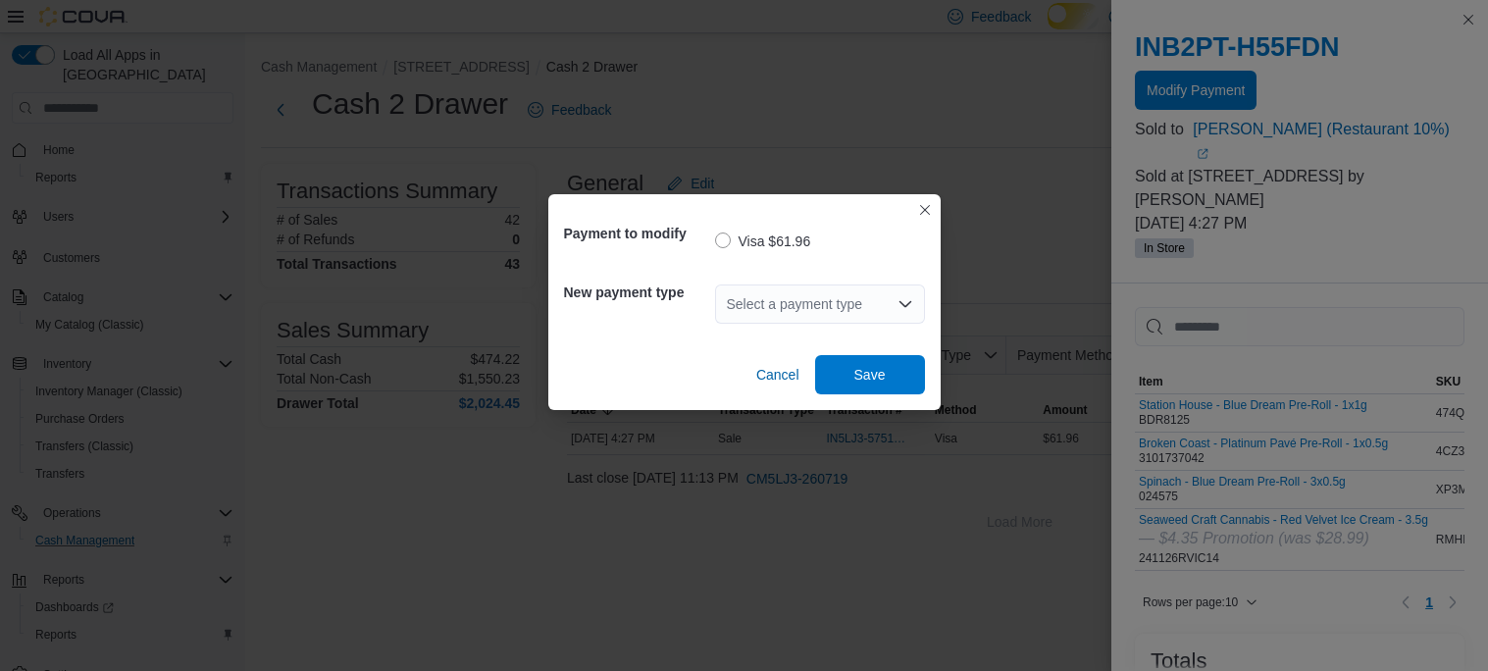
click at [885, 305] on div "Select a payment type" at bounding box center [820, 303] width 210 height 39
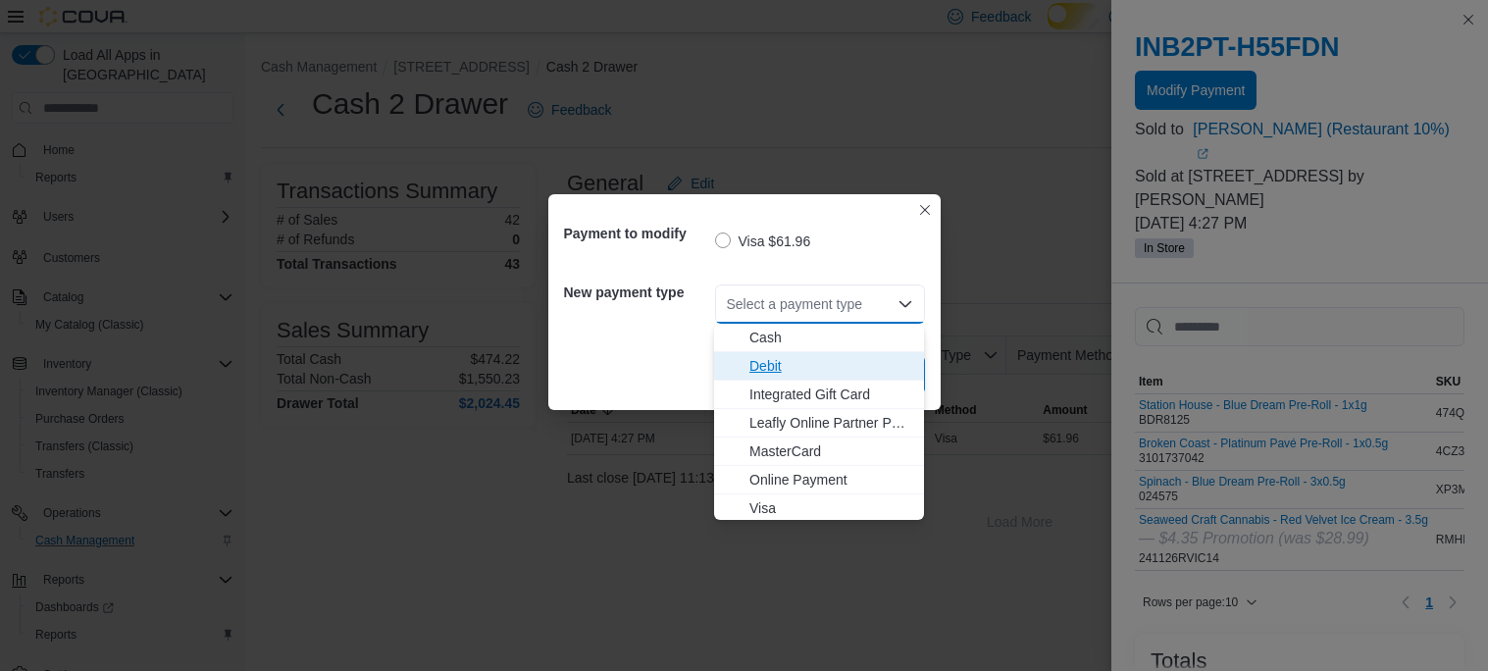
click at [821, 365] on span "Debit" at bounding box center [830, 366] width 163 height 20
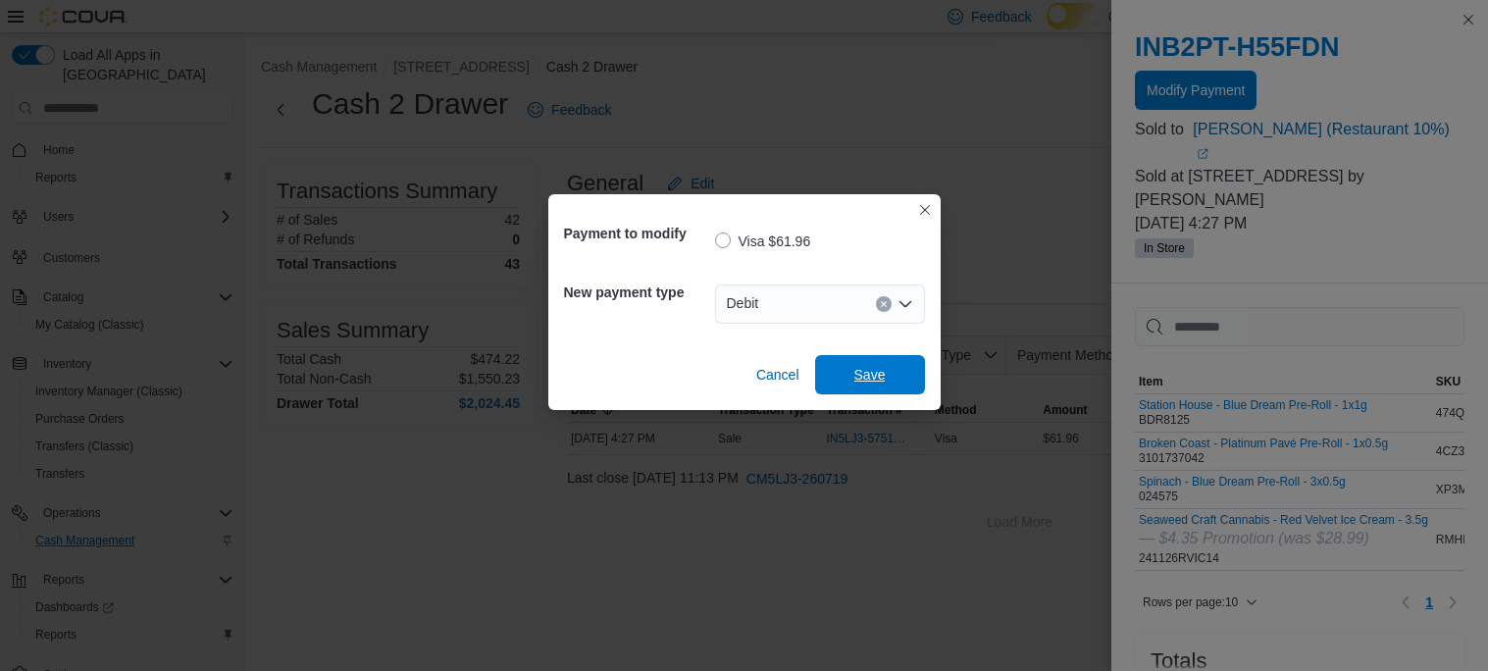
click at [821, 365] on button "Save" at bounding box center [870, 374] width 110 height 39
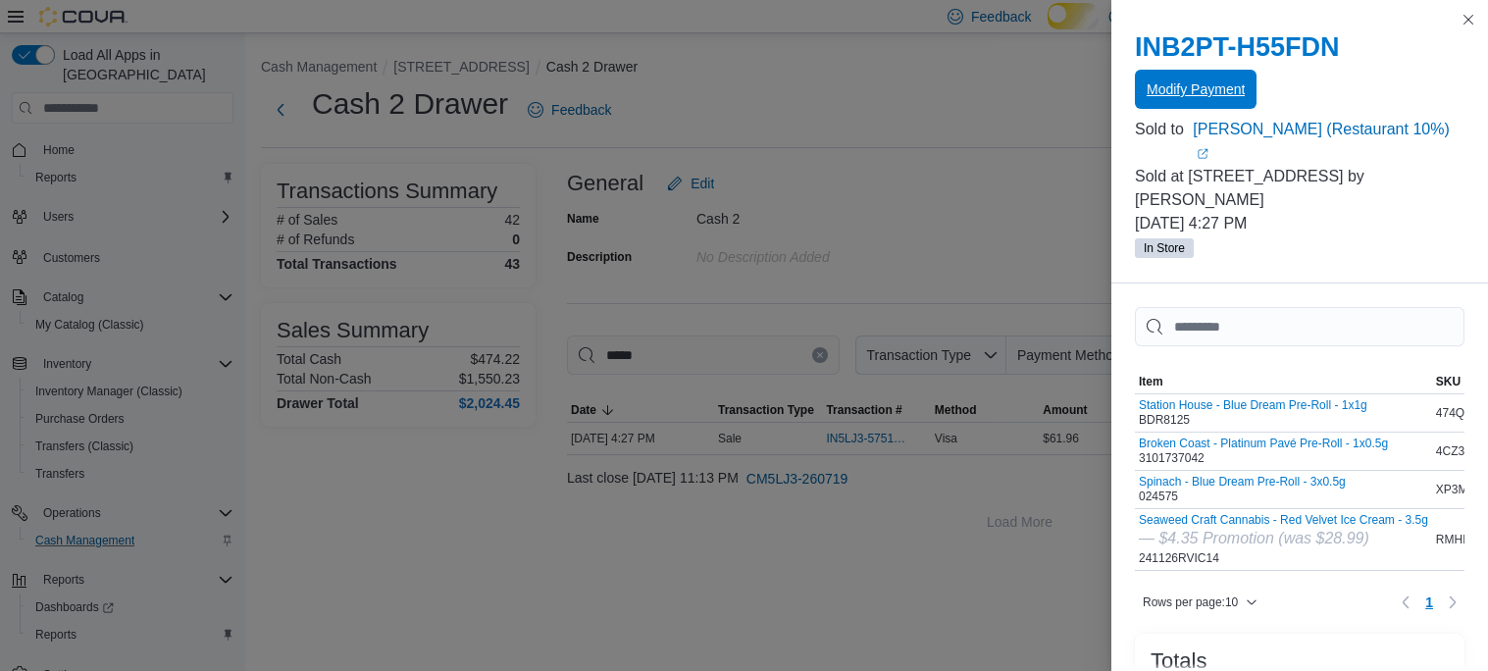
click at [1217, 83] on span "Modify Payment" at bounding box center [1196, 89] width 98 height 39
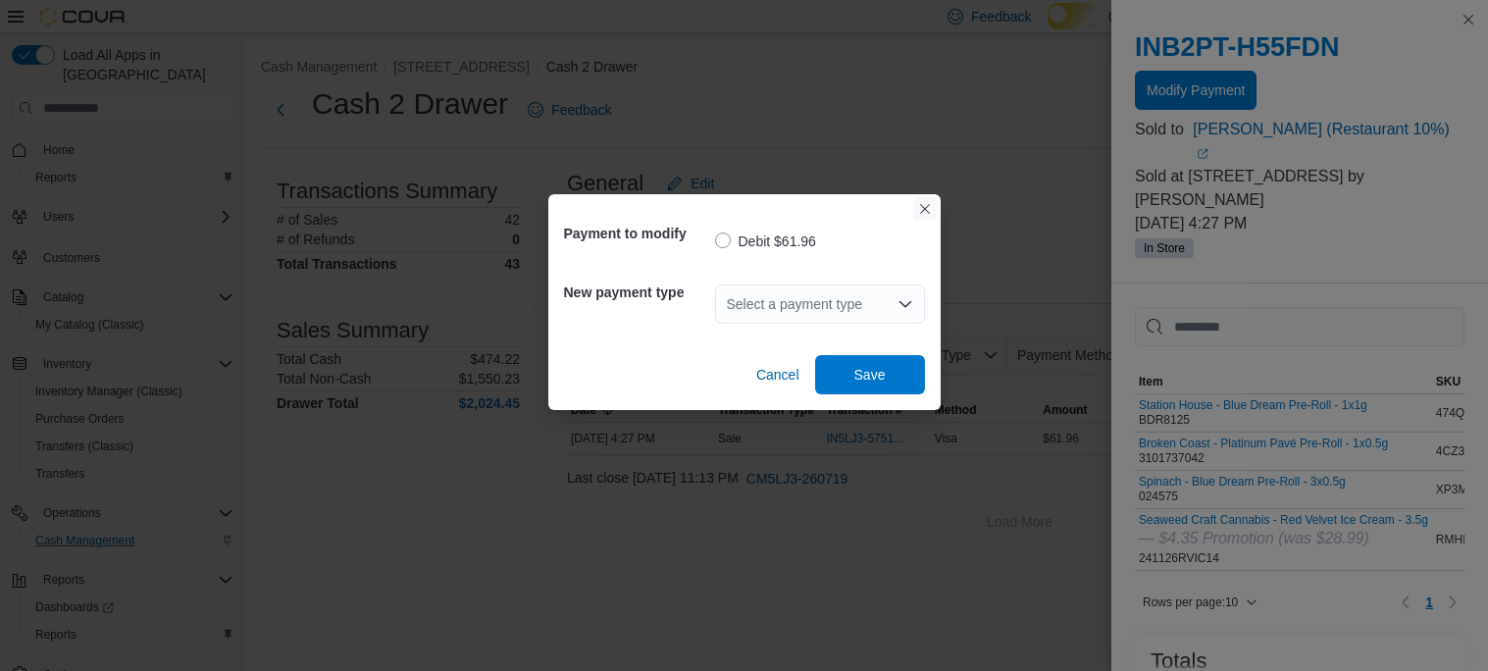
click at [926, 212] on button "Closes this modal window" at bounding box center [925, 209] width 24 height 24
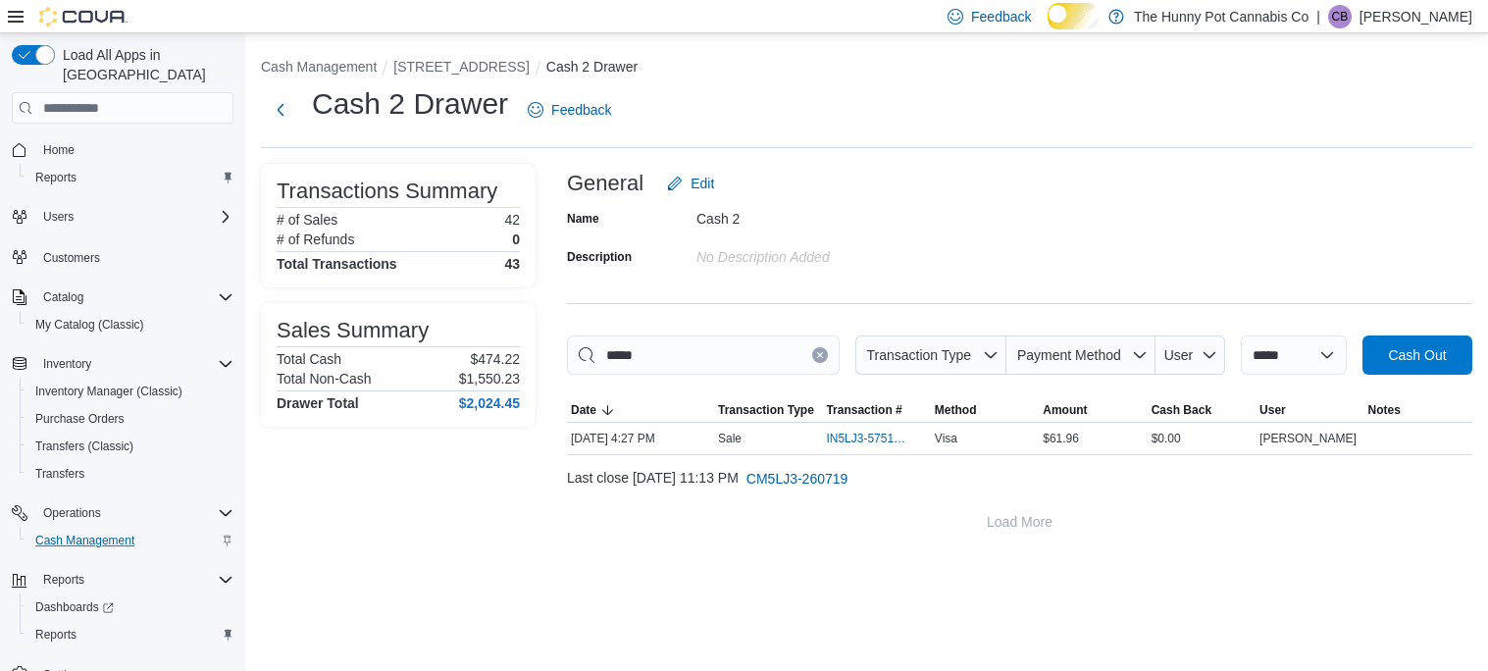
click at [828, 363] on button "Clear input" at bounding box center [820, 355] width 16 height 16
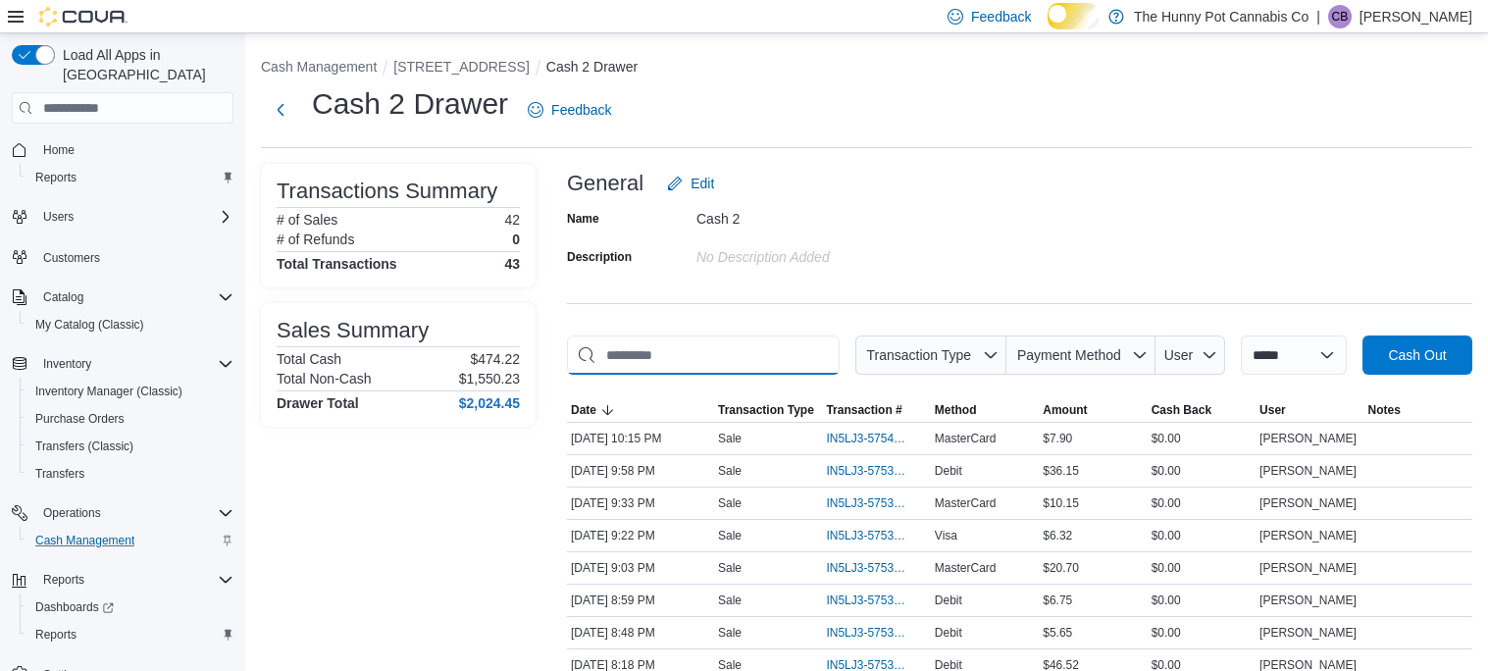
click at [840, 368] on input "This is a search bar. As you type, the results lower in the page will automatic…" at bounding box center [703, 354] width 273 height 39
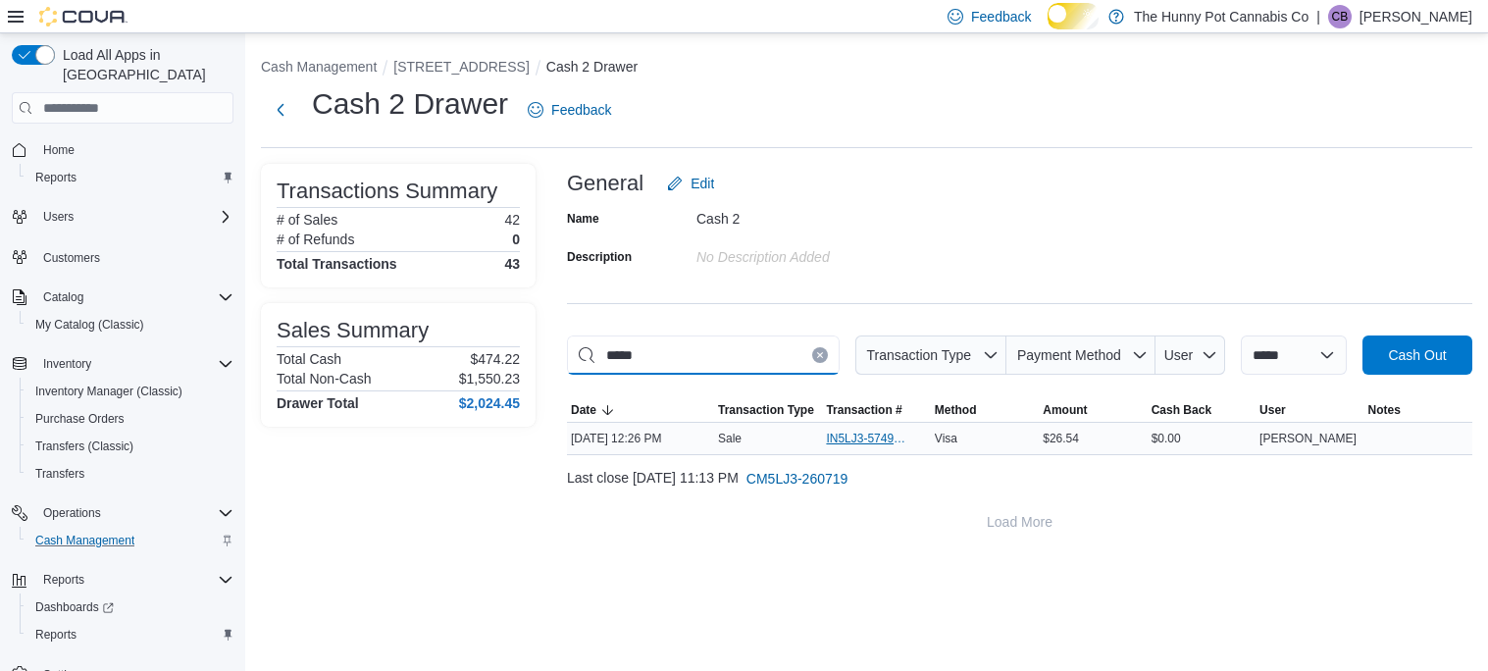
type input "*****"
click at [874, 446] on span "IN5LJ3-5749525" at bounding box center [866, 439] width 80 height 16
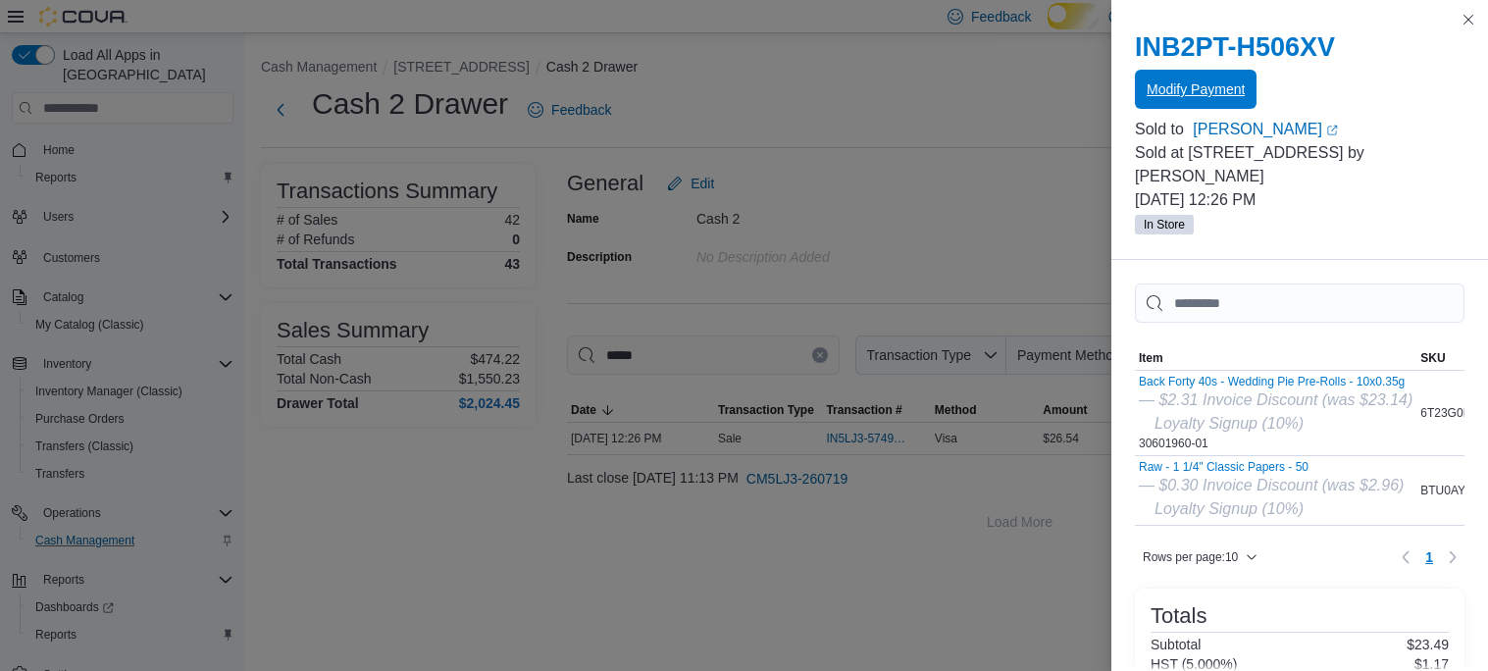
click at [1206, 99] on span "Modify Payment" at bounding box center [1196, 89] width 98 height 20
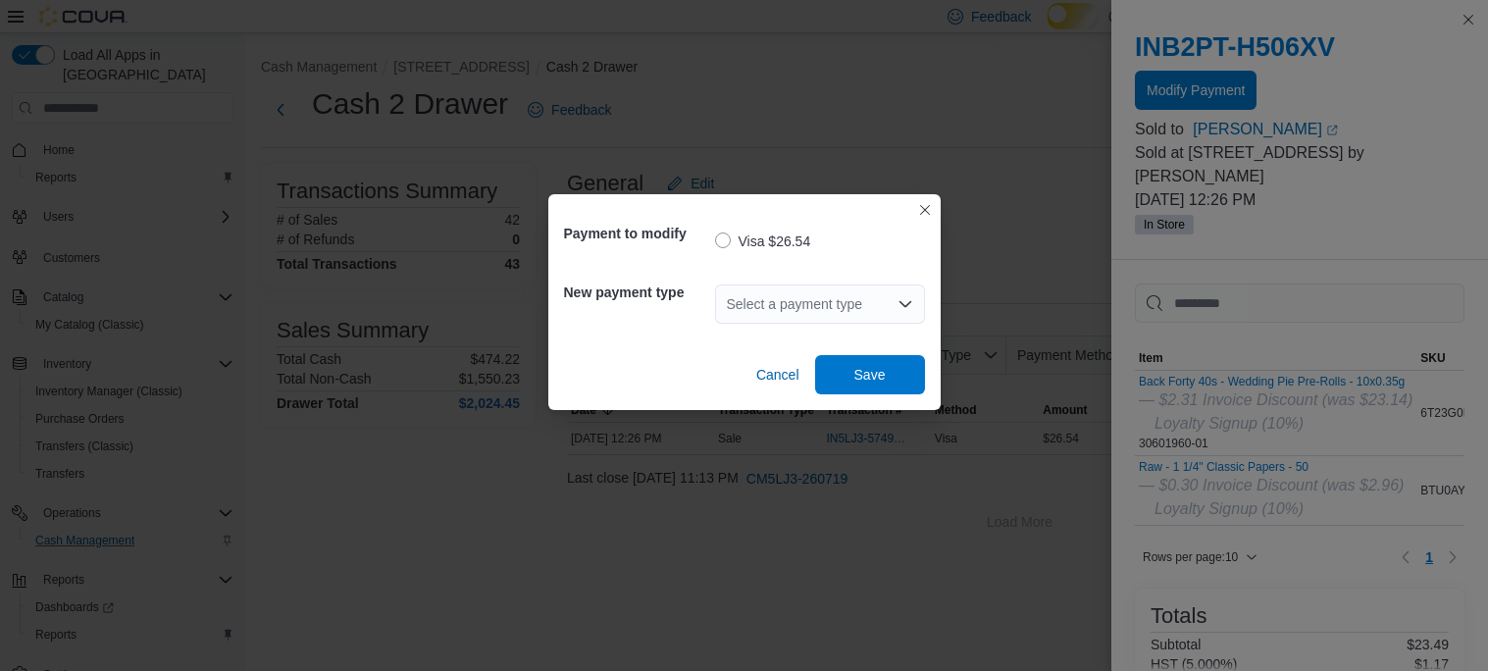
click at [880, 301] on div "Select a payment type" at bounding box center [820, 303] width 210 height 39
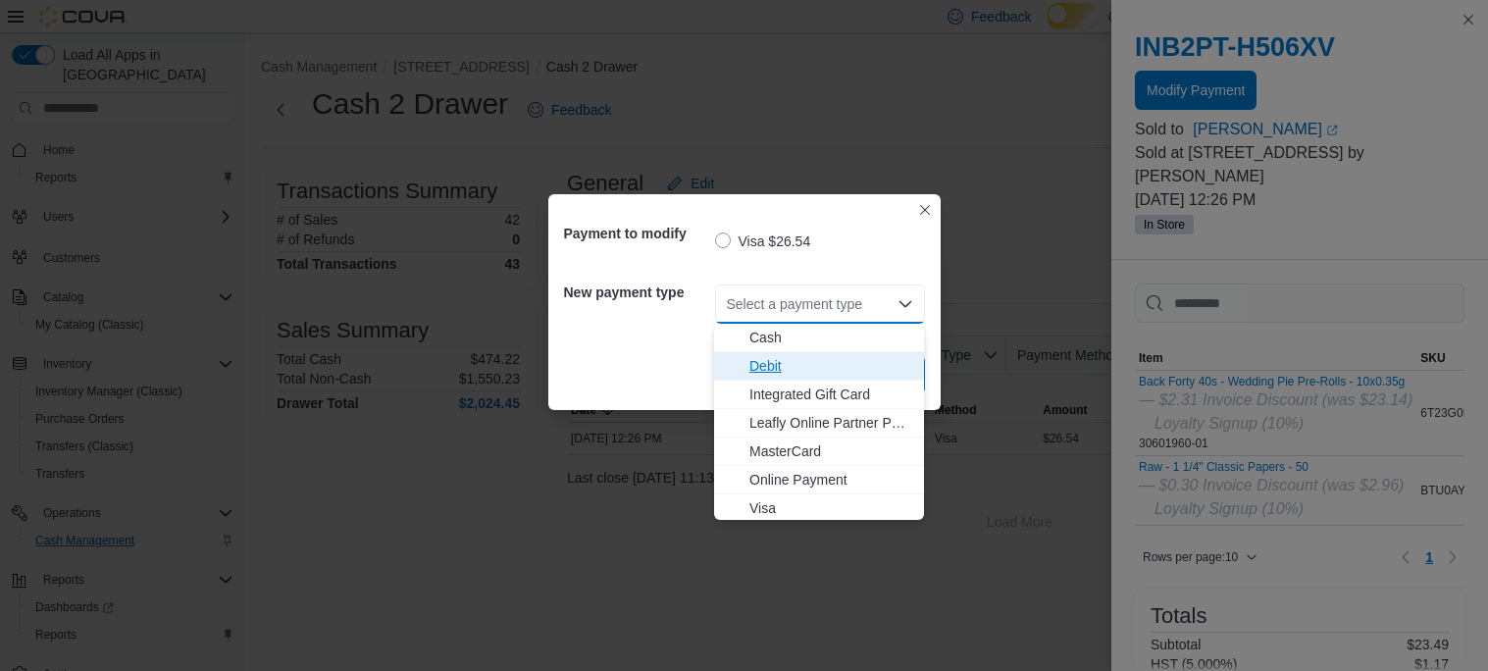
click at [826, 362] on span "Debit" at bounding box center [830, 366] width 163 height 20
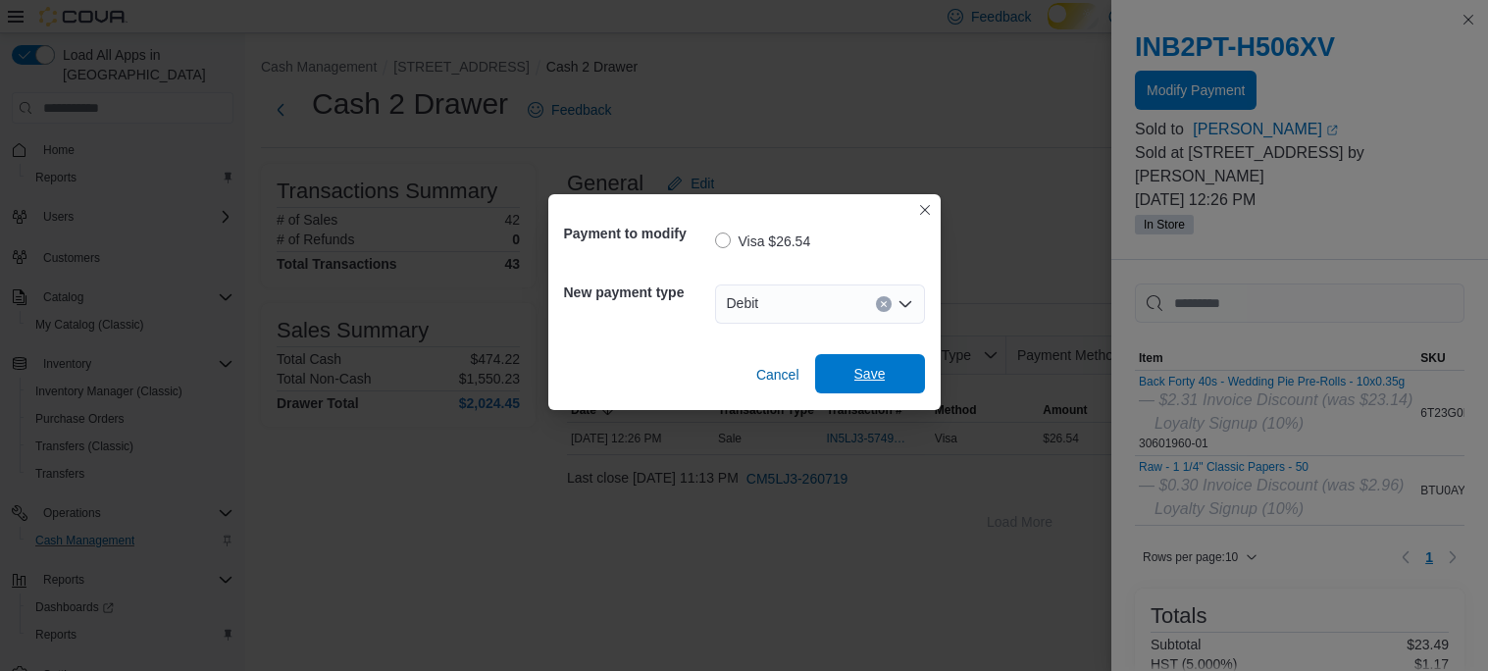
click at [862, 366] on span "Save" at bounding box center [869, 374] width 31 height 20
